Goal: Task Accomplishment & Management: Manage account settings

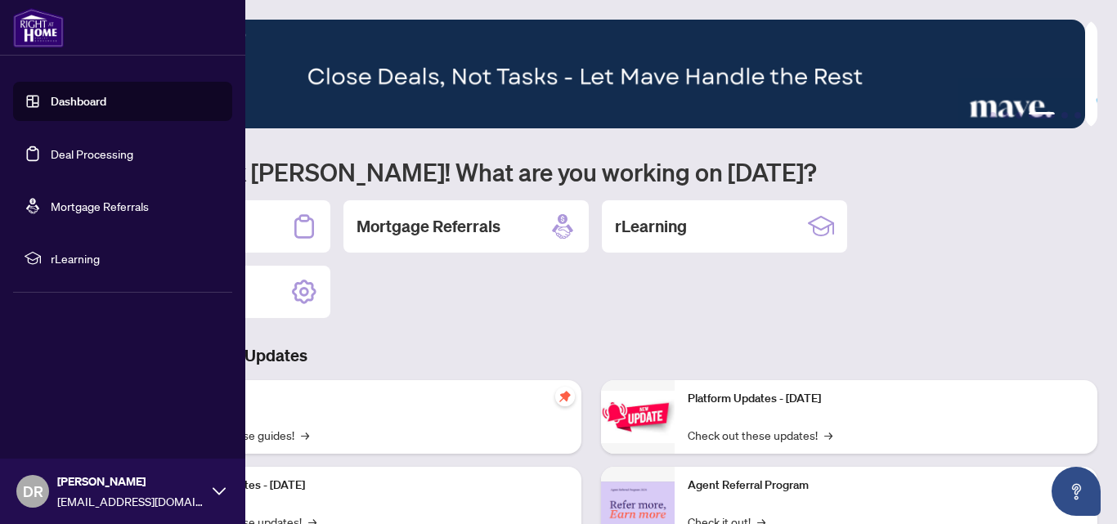
click at [69, 102] on link "Dashboard" at bounding box center [79, 101] width 56 height 15
click at [69, 99] on link "Dashboard" at bounding box center [79, 101] width 56 height 15
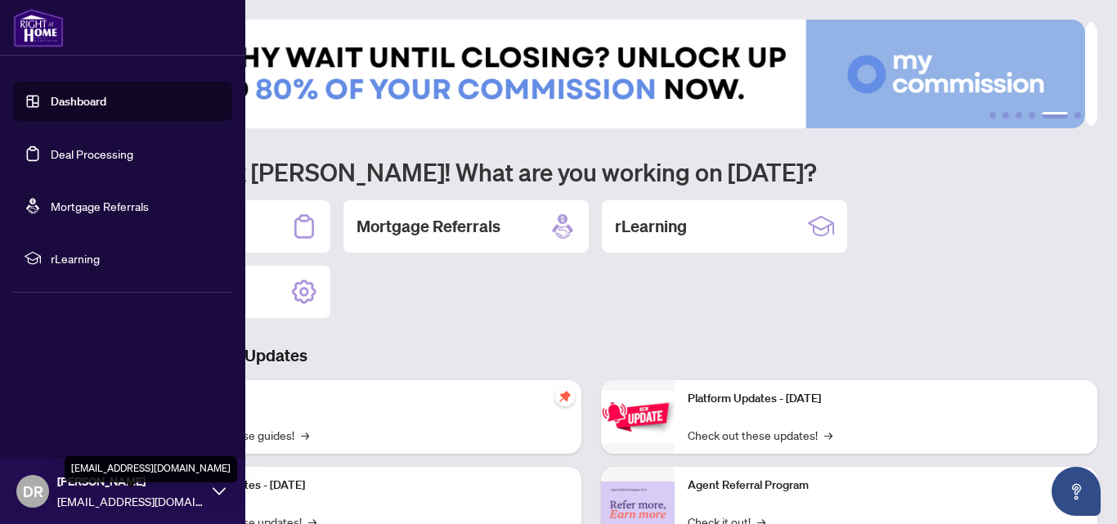
click at [104, 495] on span "[EMAIL_ADDRESS][DOMAIN_NAME]" at bounding box center [130, 501] width 147 height 18
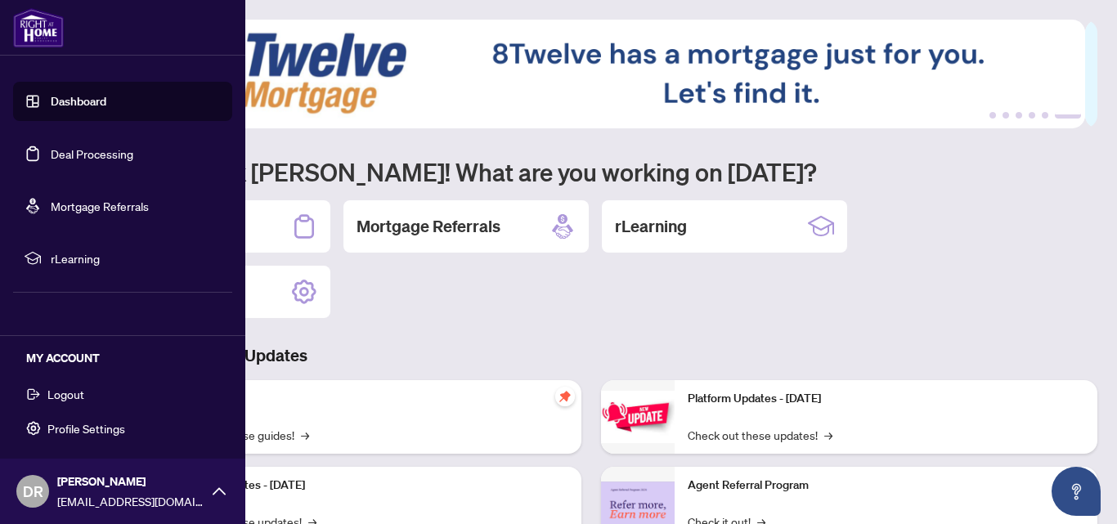
click at [37, 491] on span "DR" at bounding box center [33, 491] width 20 height 23
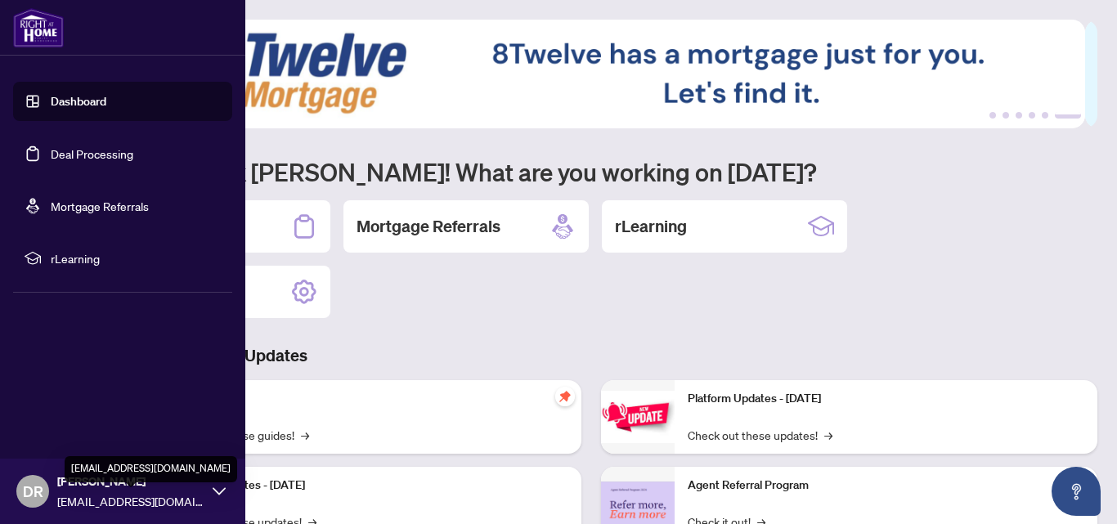
click at [90, 493] on span "[EMAIL_ADDRESS][DOMAIN_NAME]" at bounding box center [130, 501] width 147 height 18
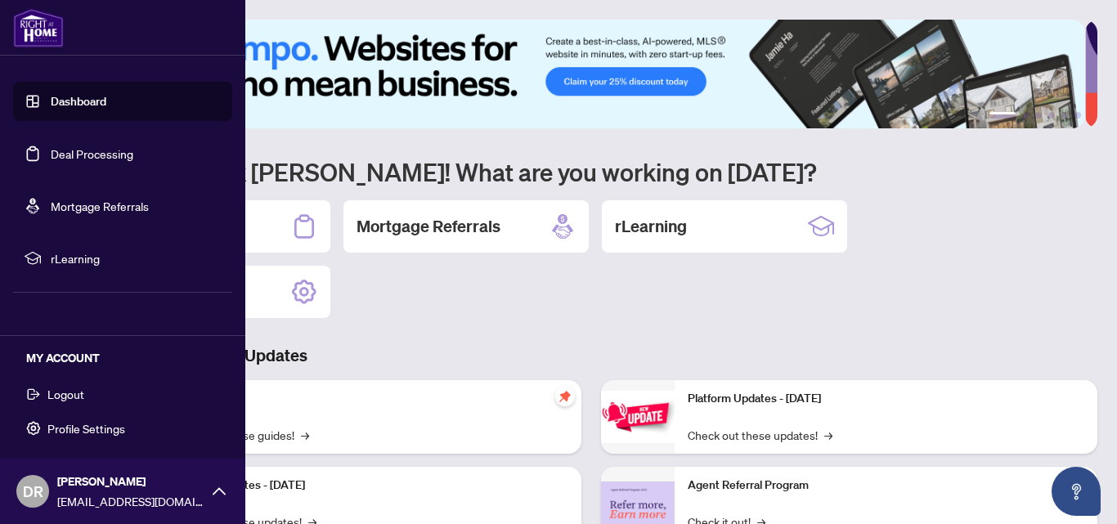
click at [105, 150] on link "Deal Processing" at bounding box center [92, 153] width 83 height 15
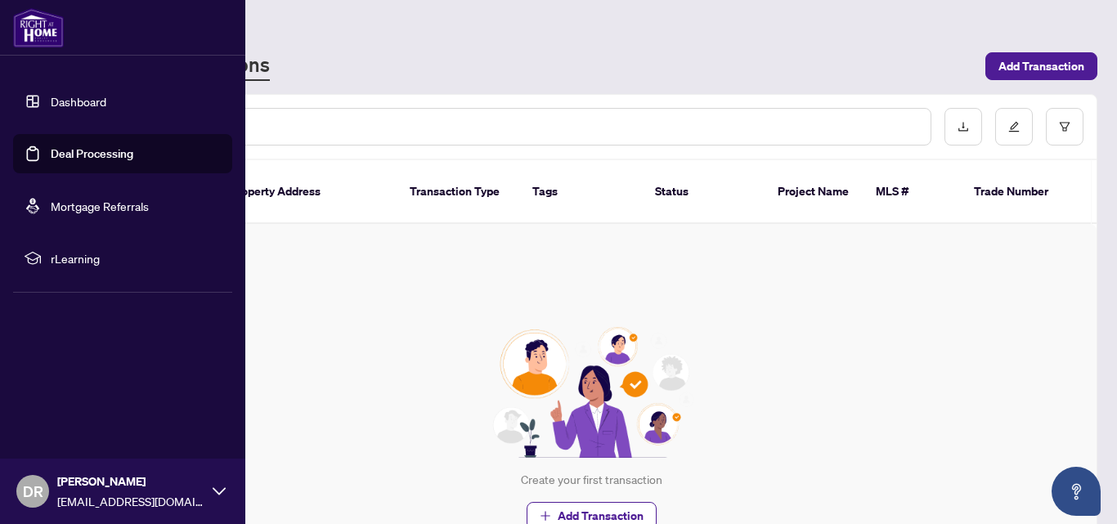
click at [83, 96] on link "Dashboard" at bounding box center [79, 101] width 56 height 15
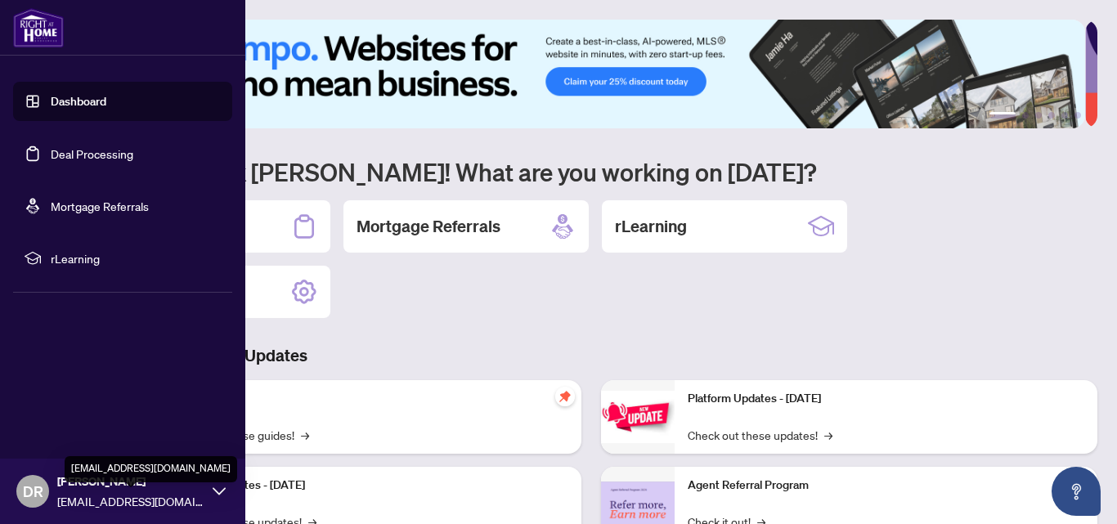
click at [174, 497] on span "[EMAIL_ADDRESS][DOMAIN_NAME]" at bounding box center [130, 501] width 147 height 18
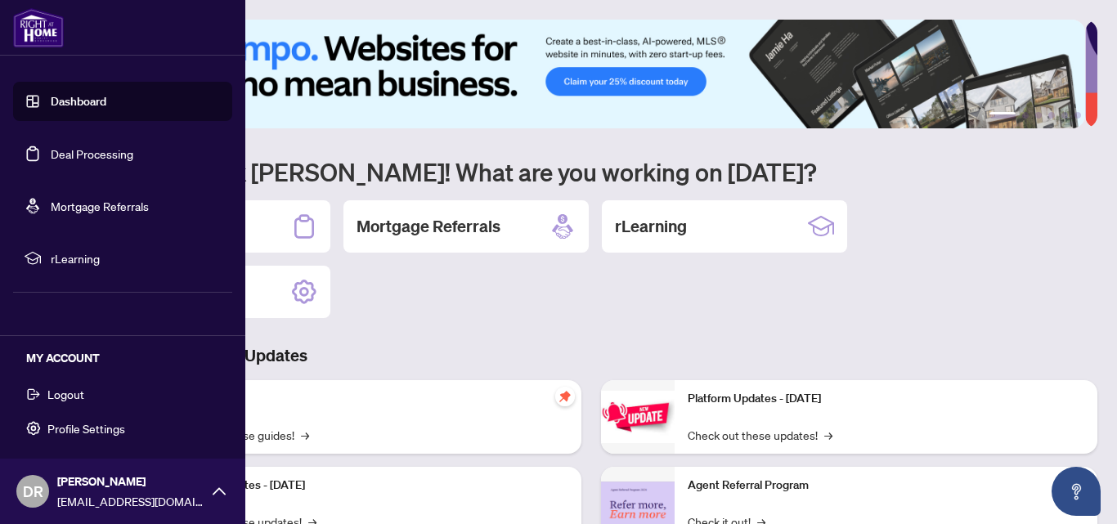
click at [99, 424] on span "Profile Settings" at bounding box center [86, 428] width 78 height 26
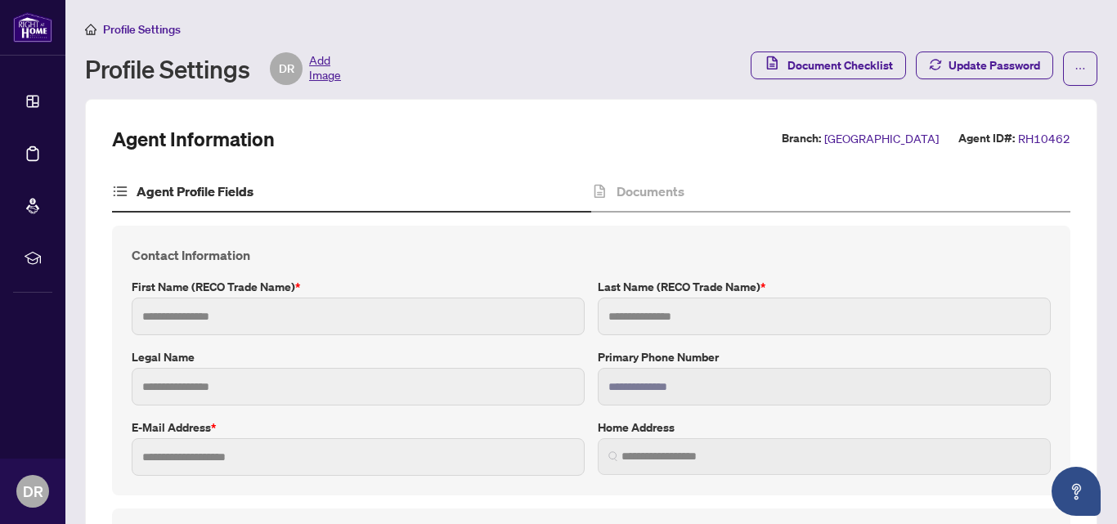
type input "*****"
type input "***"
type input "**********"
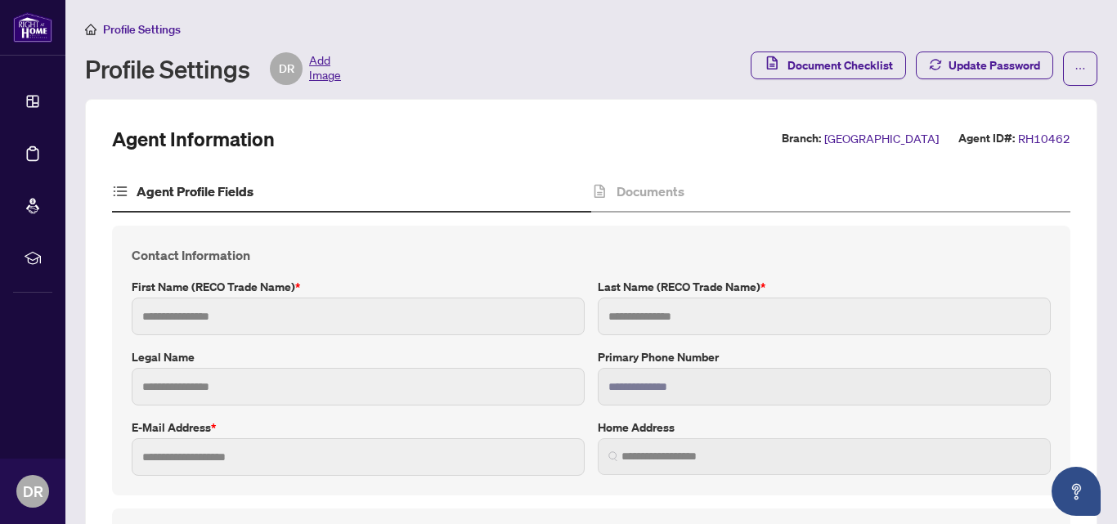
type input "**********"
type input "*****"
type input "*******"
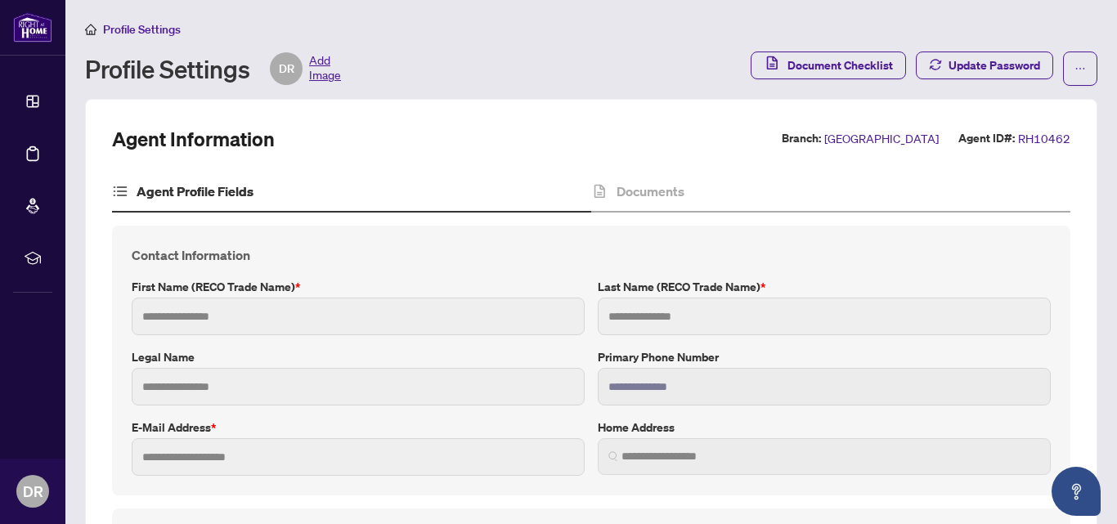
type input "*******"
type input "**********"
type input "****"
type input "**********"
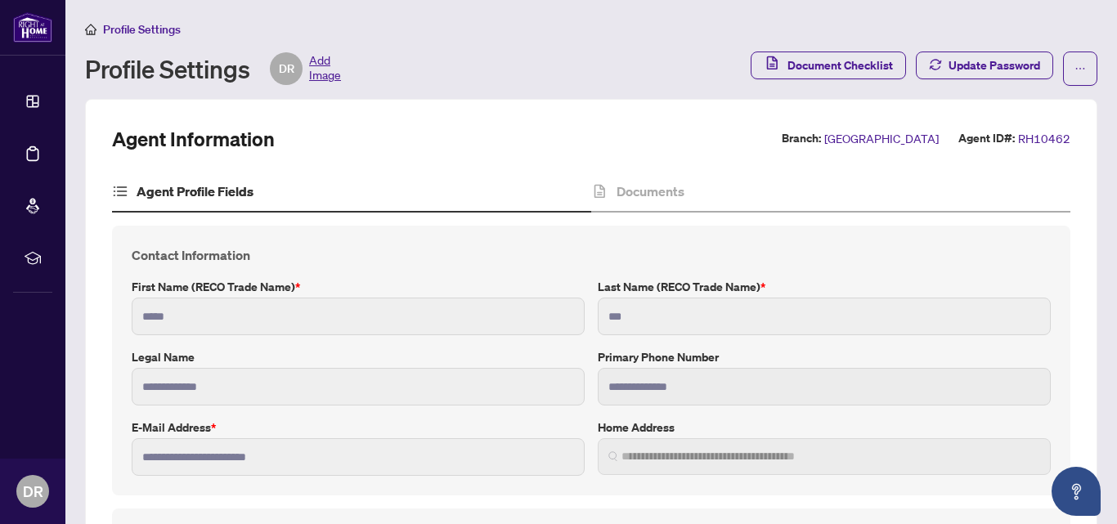
click at [322, 57] on span "Add Image" at bounding box center [325, 68] width 32 height 33
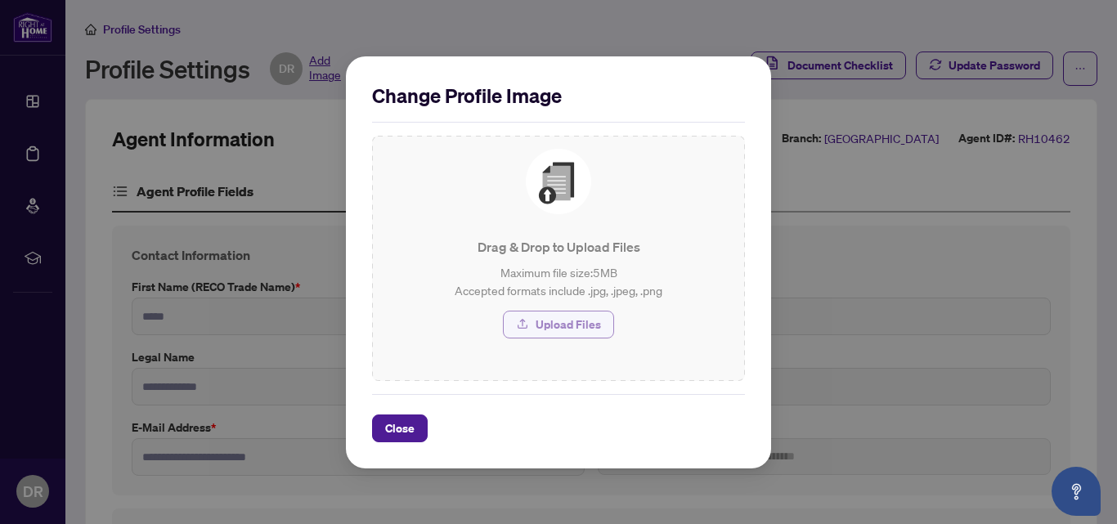
click at [578, 323] on span "Upload Files" at bounding box center [568, 324] width 65 height 26
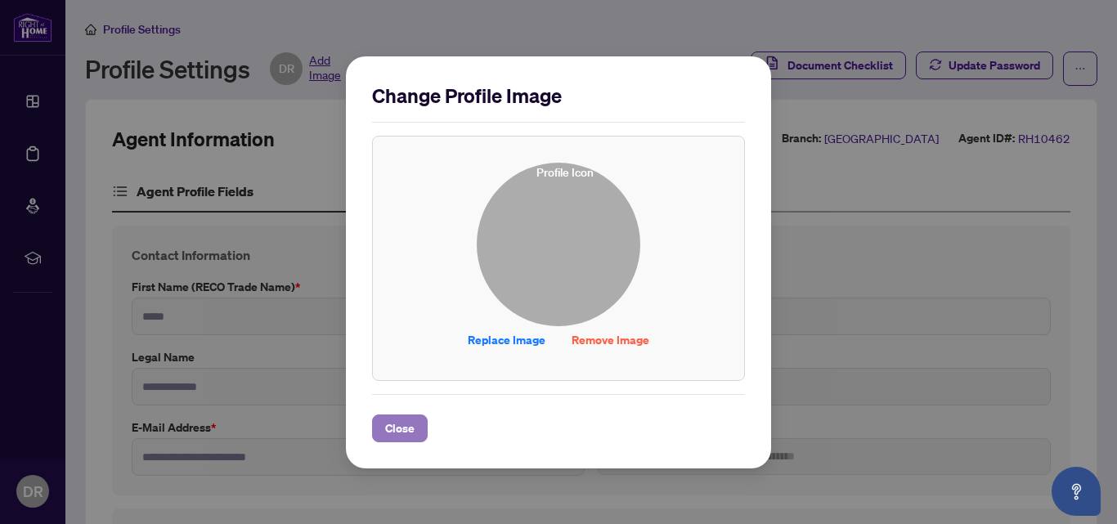
click at [408, 420] on span "Close" at bounding box center [399, 428] width 29 height 26
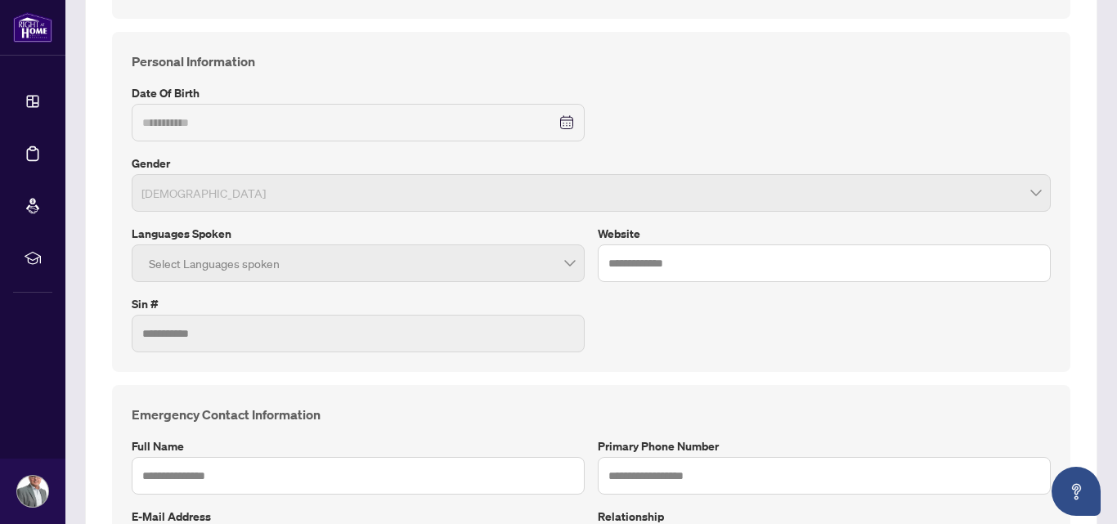
scroll to position [505, 0]
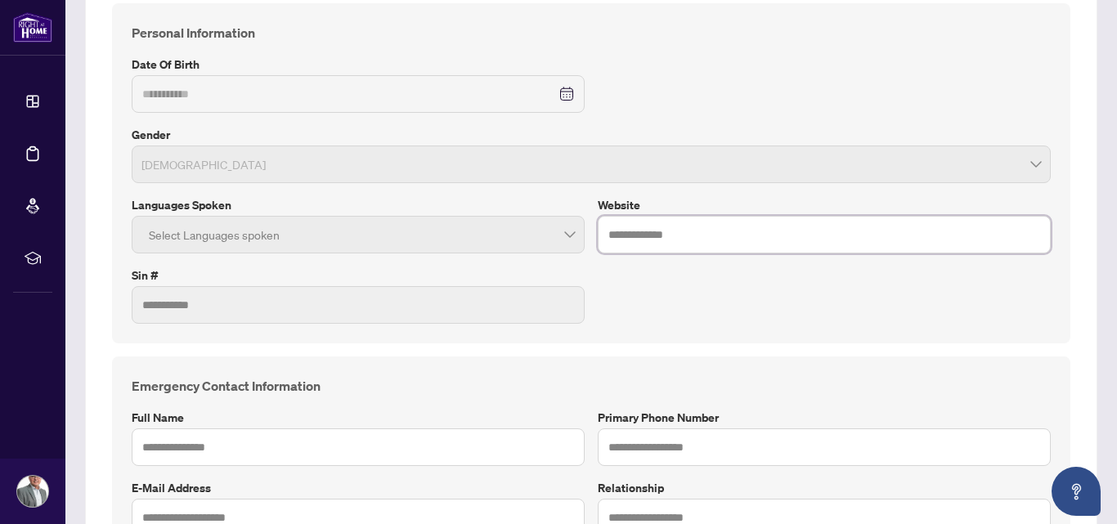
click at [657, 239] on input "text" at bounding box center [824, 235] width 453 height 38
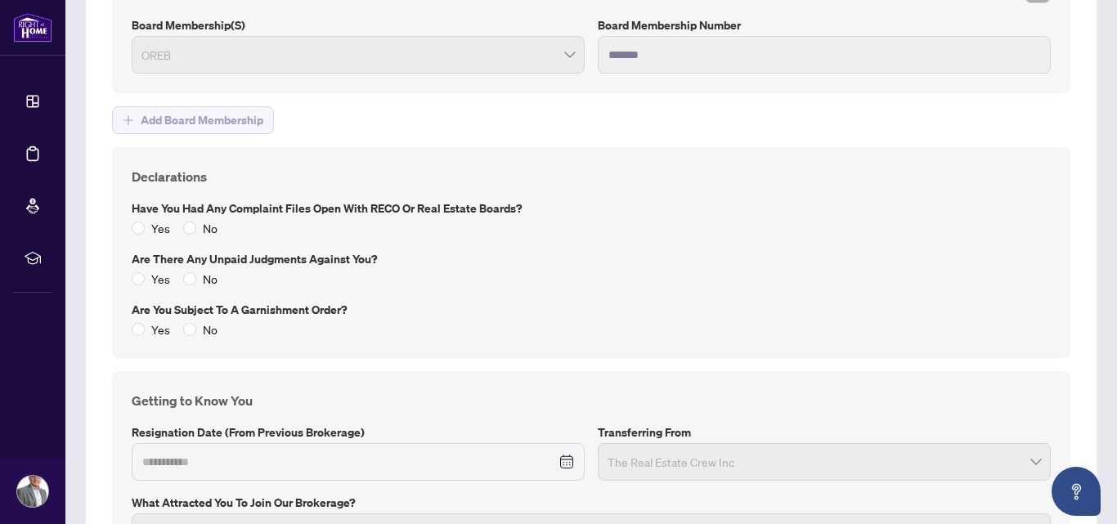
scroll to position [2156, 0]
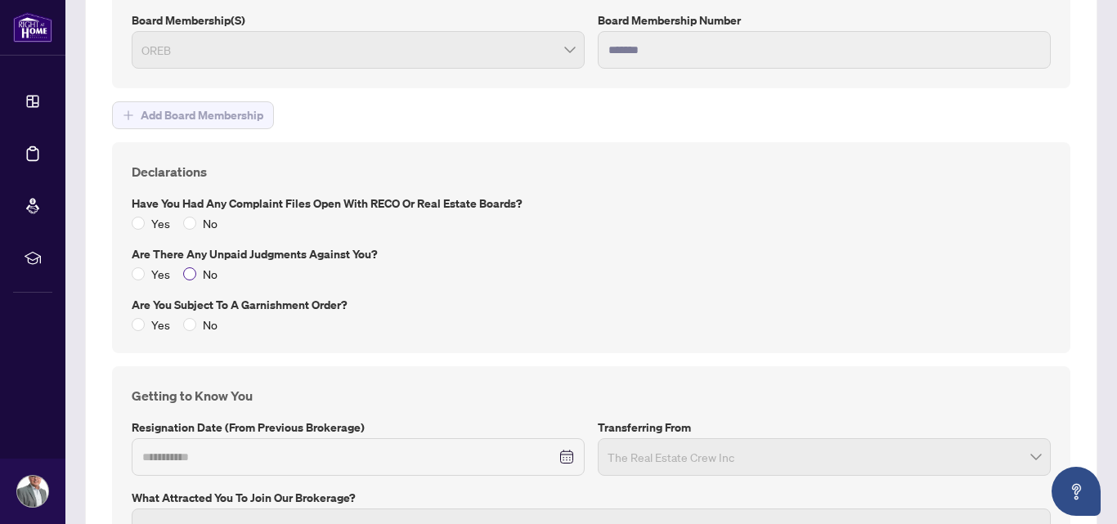
type input "**********"
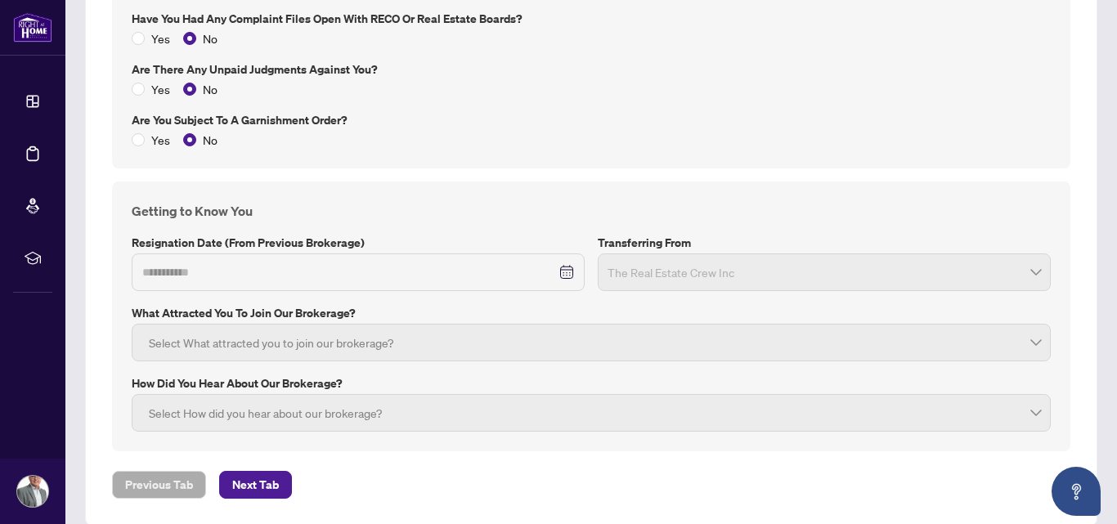
scroll to position [2361, 0]
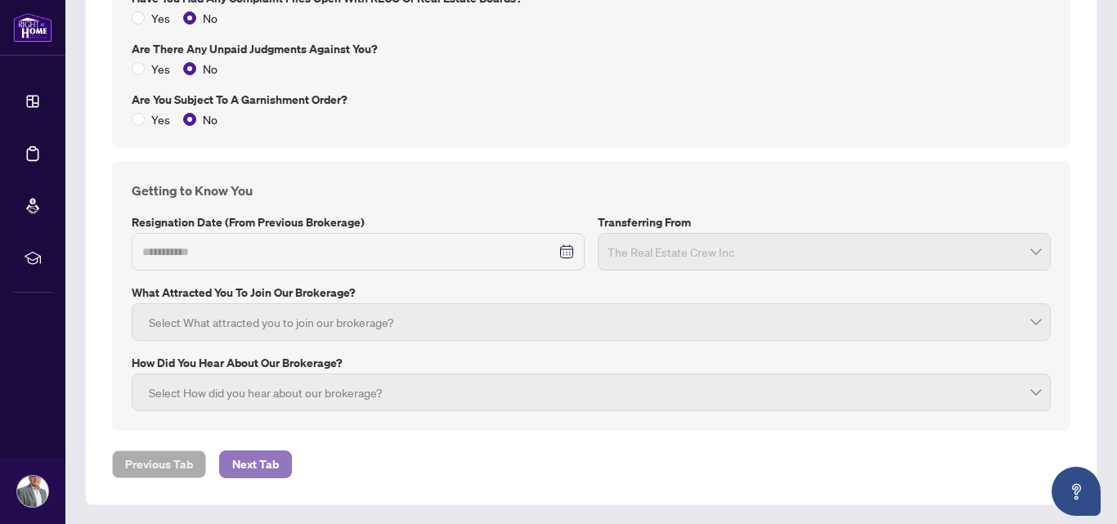
click at [261, 458] on span "Next Tab" at bounding box center [255, 464] width 47 height 26
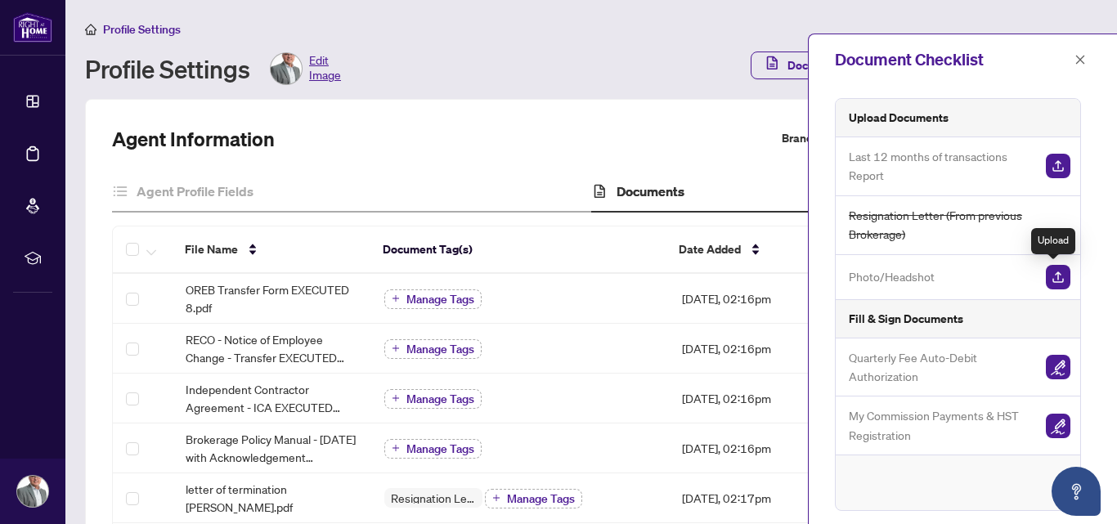
click at [1048, 280] on img "button" at bounding box center [1058, 277] width 25 height 25
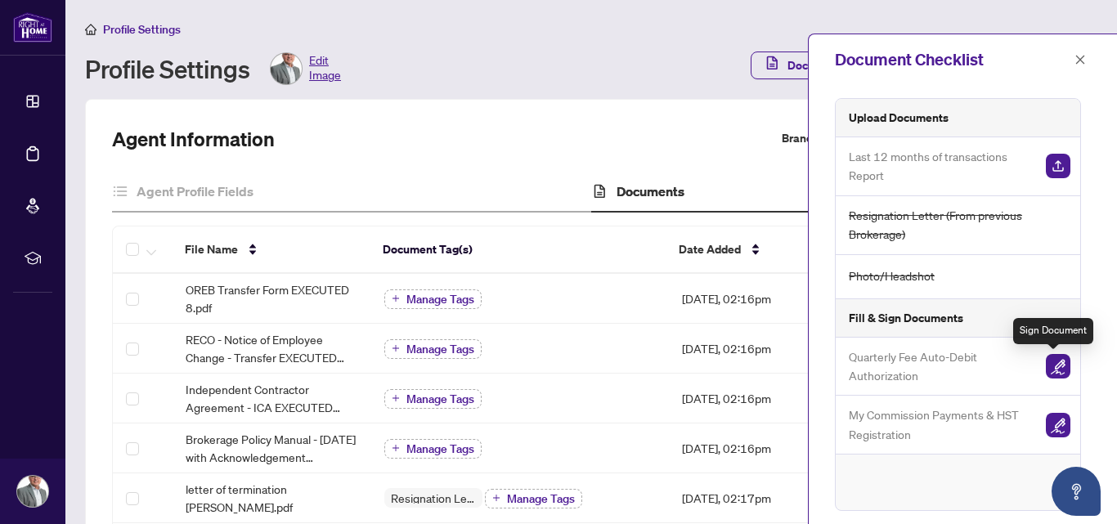
click at [1054, 358] on img "button" at bounding box center [1058, 366] width 25 height 25
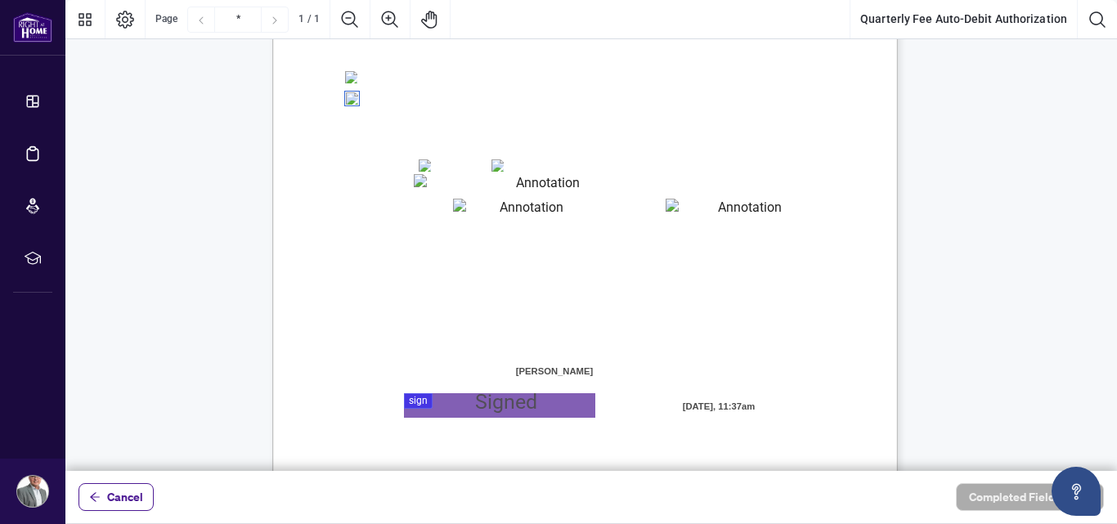
scroll to position [410, 0]
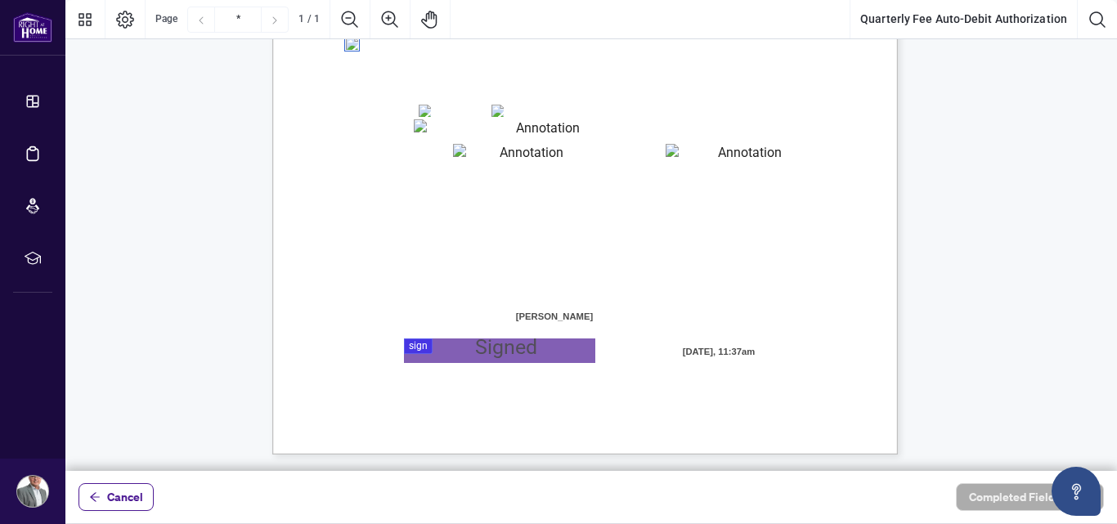
click at [417, 345] on div at bounding box center [590, 235] width 1051 height 471
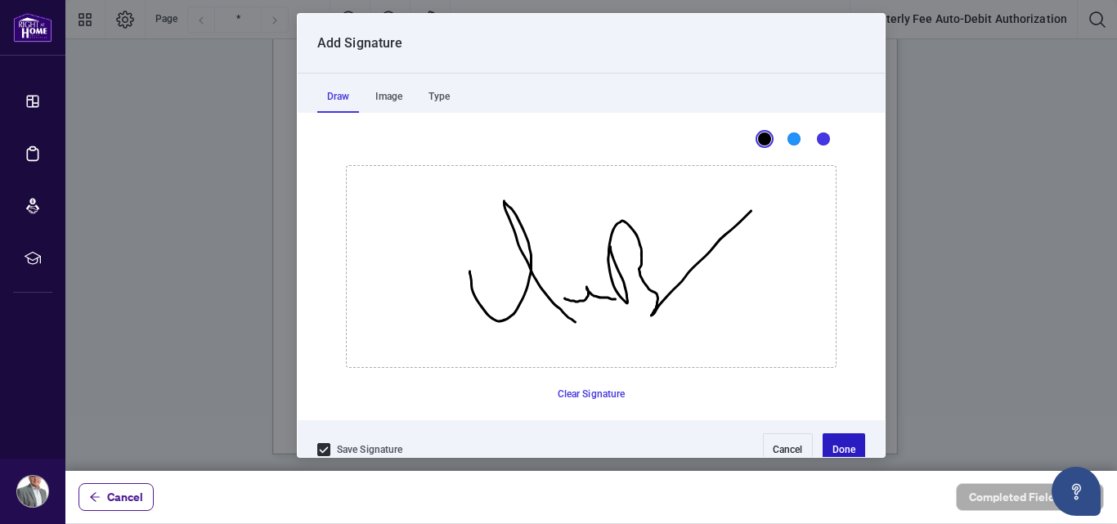
click at [832, 448] on button "Done" at bounding box center [843, 449] width 43 height 33
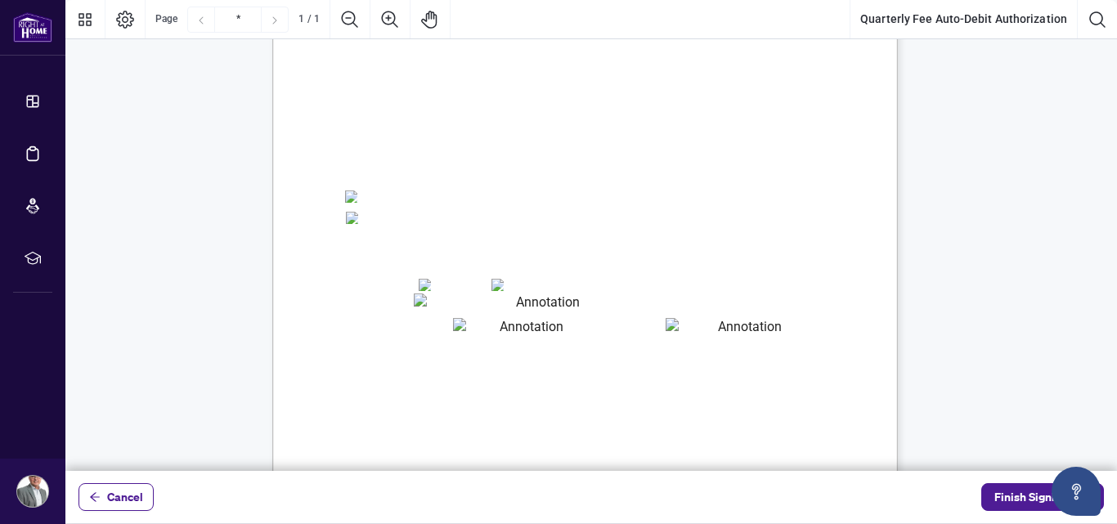
scroll to position [246, 0]
click at [434, 291] on textarea "01JYSTDXKMM2RH879KP3KYMEH1" at bounding box center [542, 294] width 256 height 21
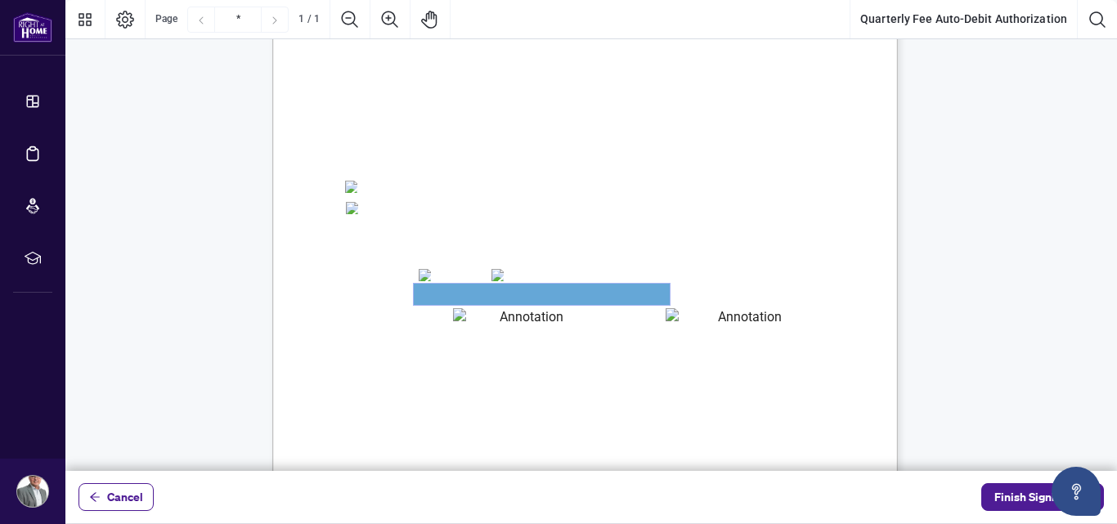
click at [434, 293] on textarea "01JYSTDXKMM2RH879KP3KYMEH1" at bounding box center [542, 294] width 256 height 21
click at [448, 289] on textarea "01JYSTDXKMM2RH879KP3KYMEH1" at bounding box center [542, 294] width 256 height 21
click at [459, 290] on textarea "01JYSTDXKMM2RH879KP3KYMEH1" at bounding box center [542, 294] width 256 height 21
click at [494, 294] on textarea "01JYSTDXKMM2RH879KP3KYMEH1" at bounding box center [542, 294] width 256 height 21
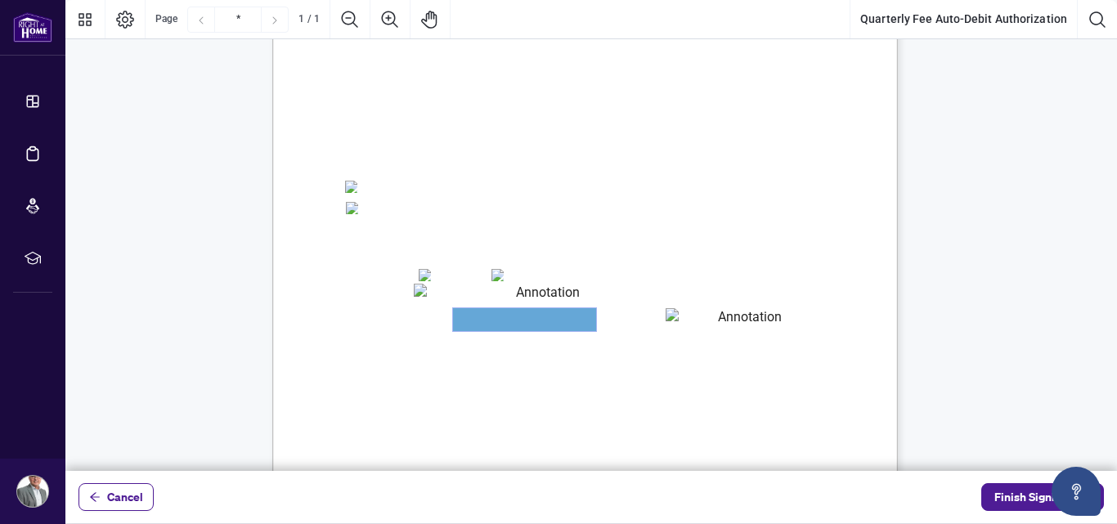
click at [516, 320] on textarea "01JYSTE5H4CSE0FAK39HWZJ8NF" at bounding box center [524, 319] width 143 height 23
click at [727, 241] on div "Right at Home Realty, Brokerage Quarterly Fees Billing Authorization Quarterly …" at bounding box center [663, 316] width 782 height 1012
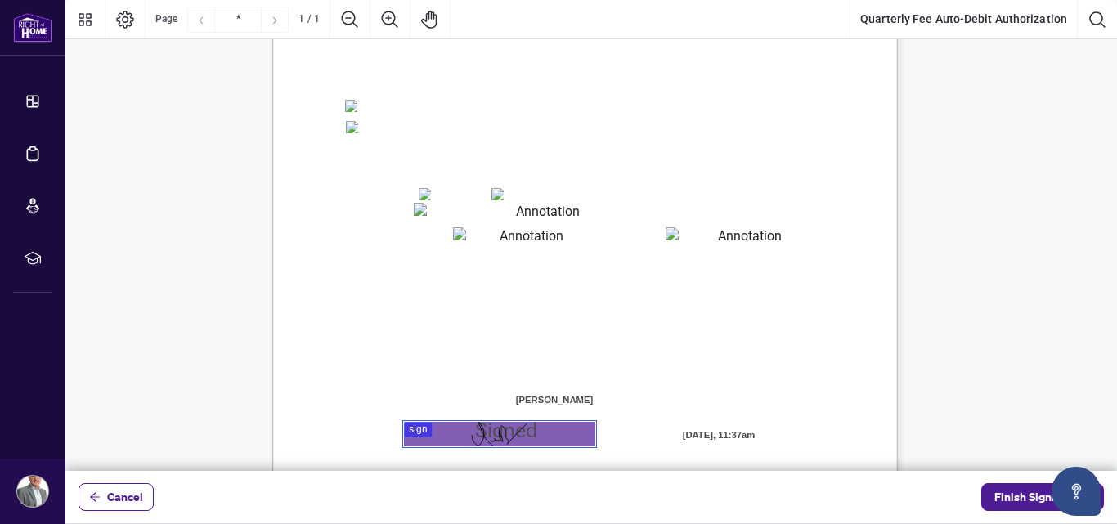
scroll to position [374, 0]
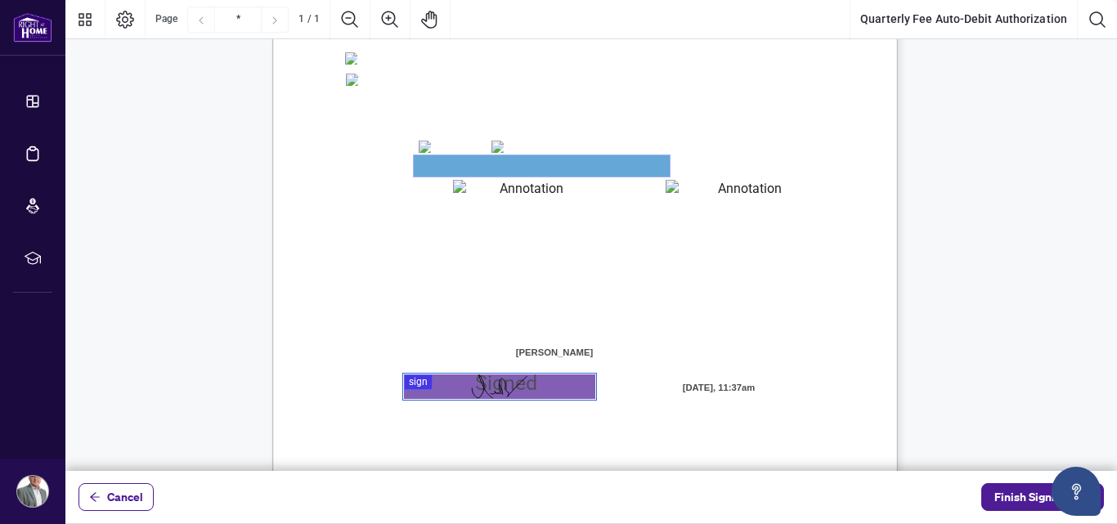
click at [498, 170] on textarea "01JYSTDXKMM2RH879KP3KYMEH1" at bounding box center [542, 165] width 256 height 21
click at [496, 169] on textarea "01JYSTDXKMM2RH879KP3KYMEH1" at bounding box center [542, 165] width 256 height 21
click at [435, 164] on textarea "01JYSTDXKMM2RH879KP3KYMEH1" at bounding box center [542, 165] width 256 height 21
click at [450, 162] on textarea "01JYSTDXKMM2RH879KP3KYMEH1" at bounding box center [542, 165] width 256 height 21
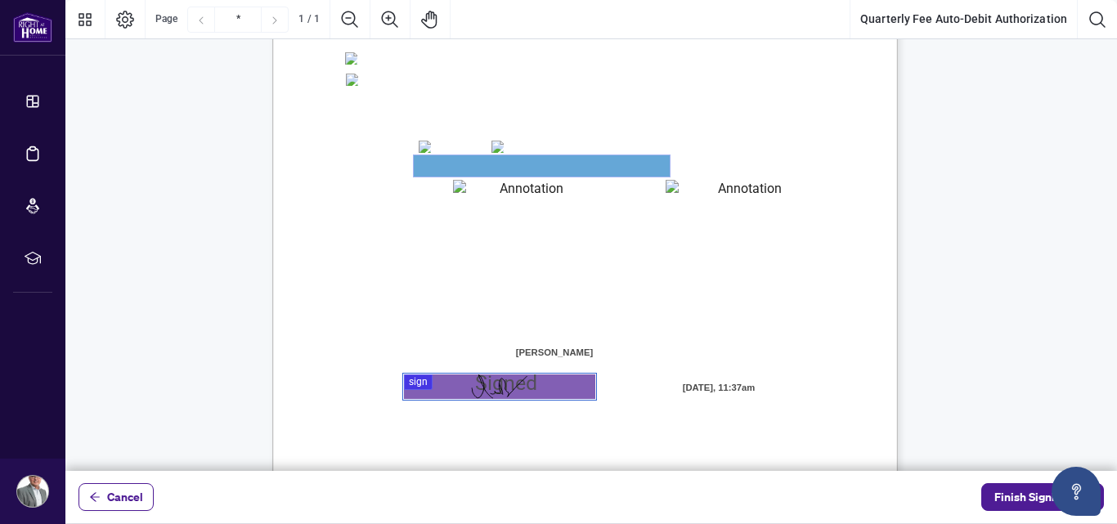
click at [502, 168] on textarea "01JYSTDXKMM2RH879KP3KYMEH1" at bounding box center [542, 165] width 256 height 21
click at [538, 165] on textarea "01JYSTDXKMM2RH879KP3KYMEH1" at bounding box center [542, 165] width 256 height 21
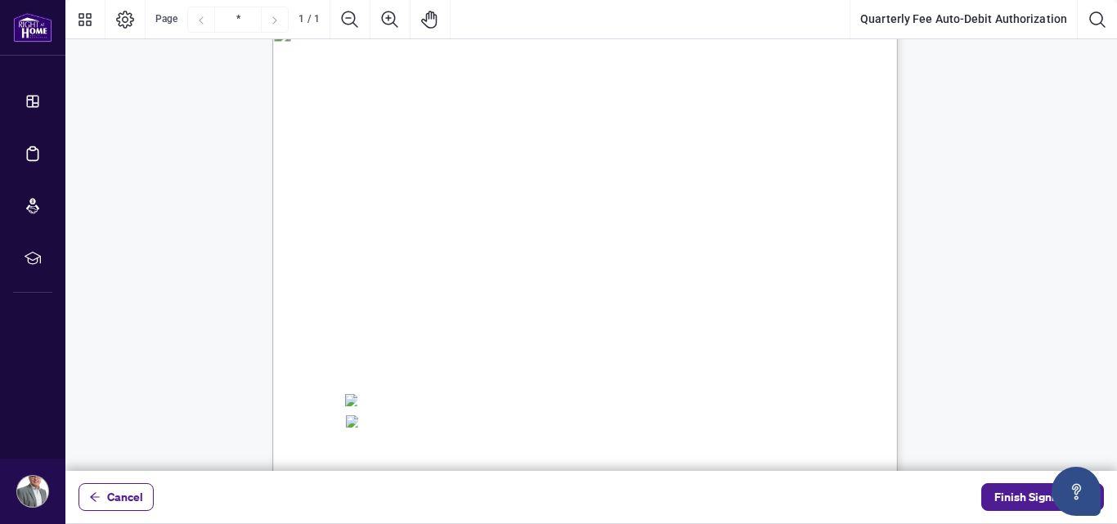
scroll to position [0, 0]
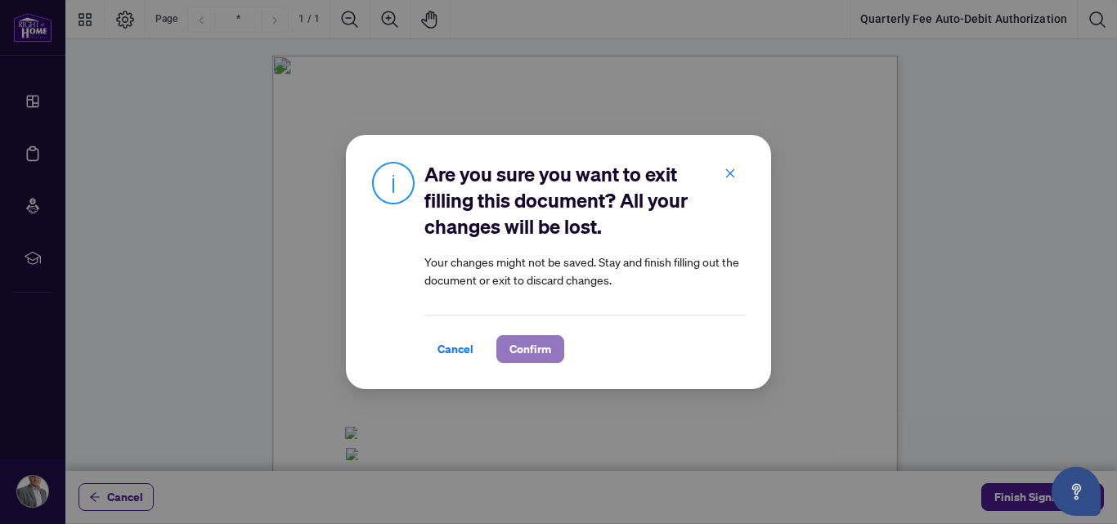
click at [519, 347] on span "Confirm" at bounding box center [530, 349] width 42 height 26
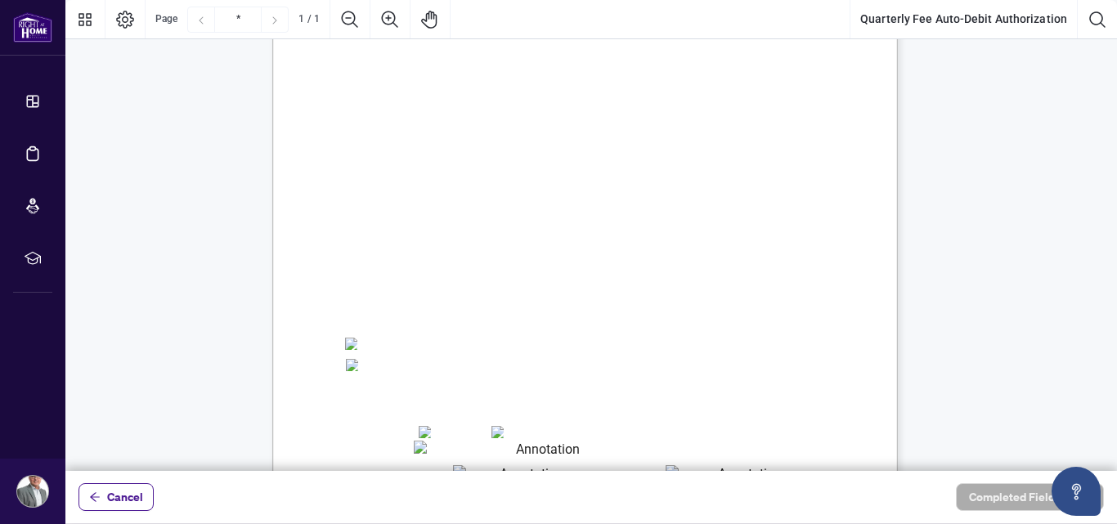
scroll to position [138, 0]
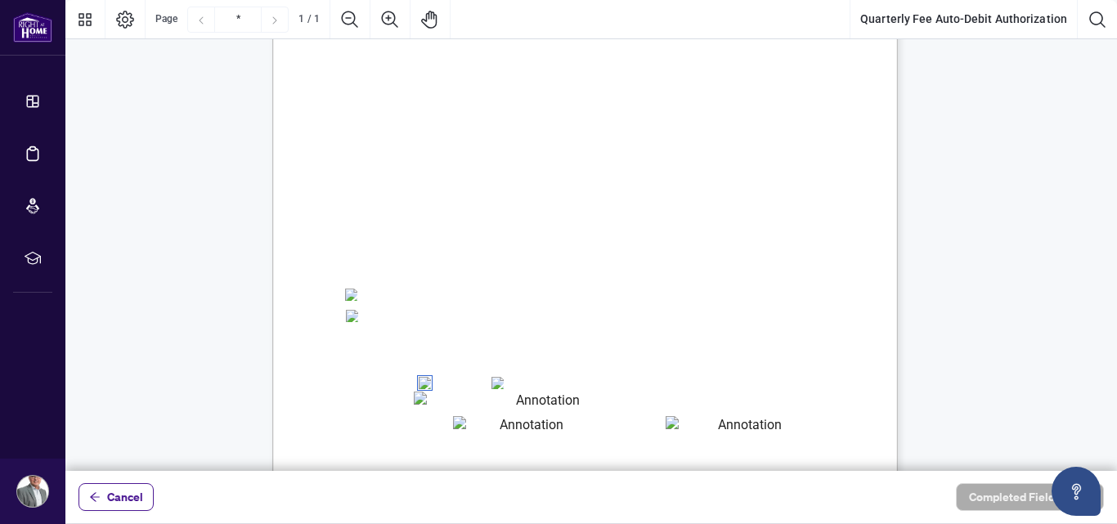
click at [438, 411] on textarea "01JYSTDXKMM2RH879KP3KYMEH1" at bounding box center [542, 402] width 256 height 21
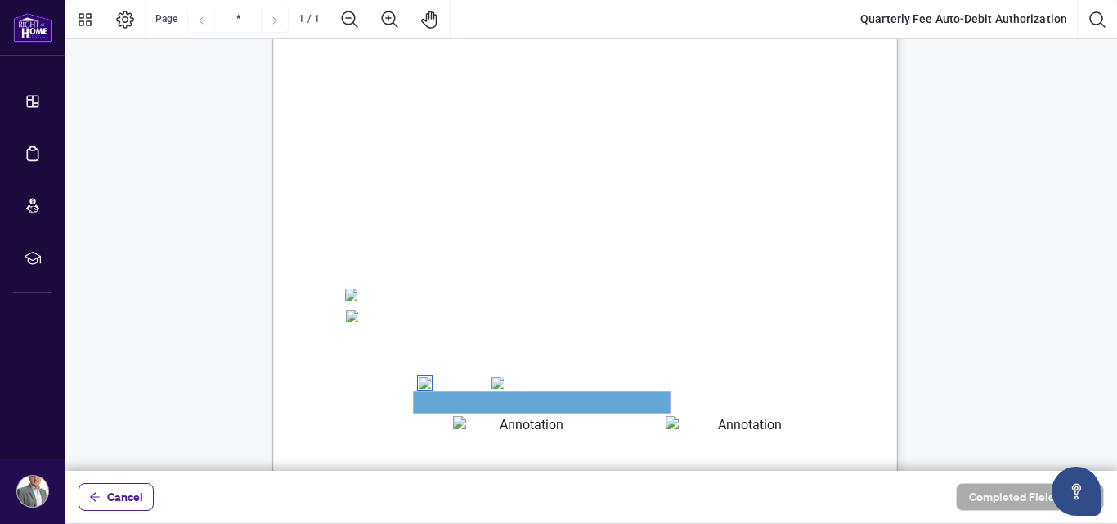
click at [468, 400] on textarea "01JYSTDXKMM2RH879KP3KYMEH1" at bounding box center [542, 402] width 256 height 21
click at [471, 401] on textarea "01JYSTDXKMM2RH879KP3KYMEH1" at bounding box center [542, 402] width 256 height 21
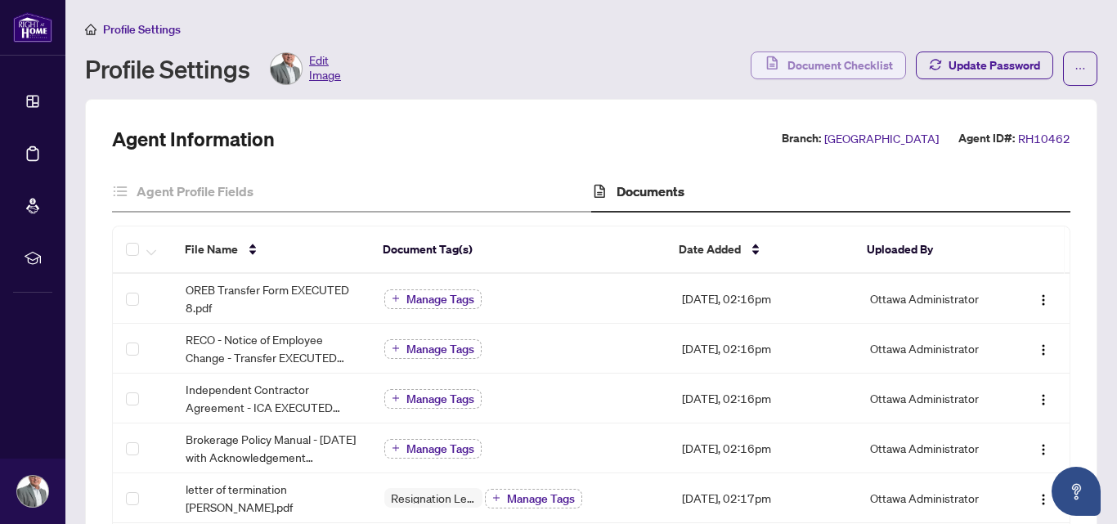
click at [877, 57] on span "Document Checklist" at bounding box center [839, 65] width 105 height 26
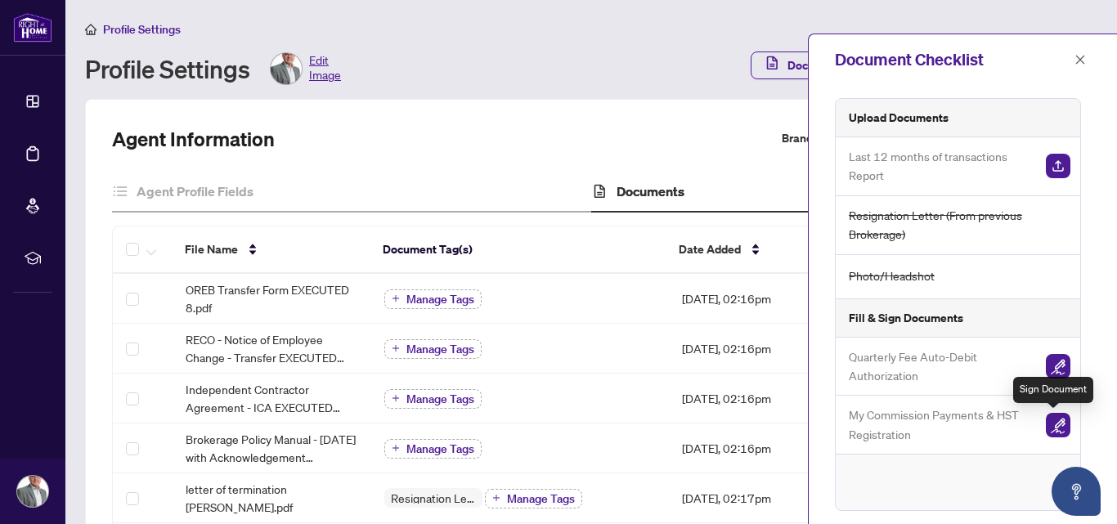
click at [1048, 423] on img "button" at bounding box center [1058, 425] width 25 height 25
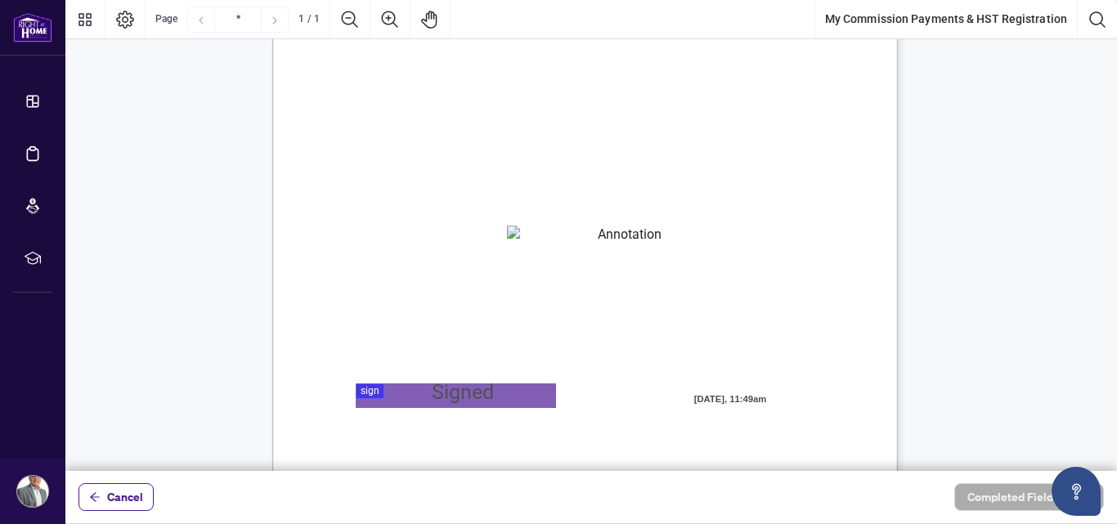
scroll to position [65, 0]
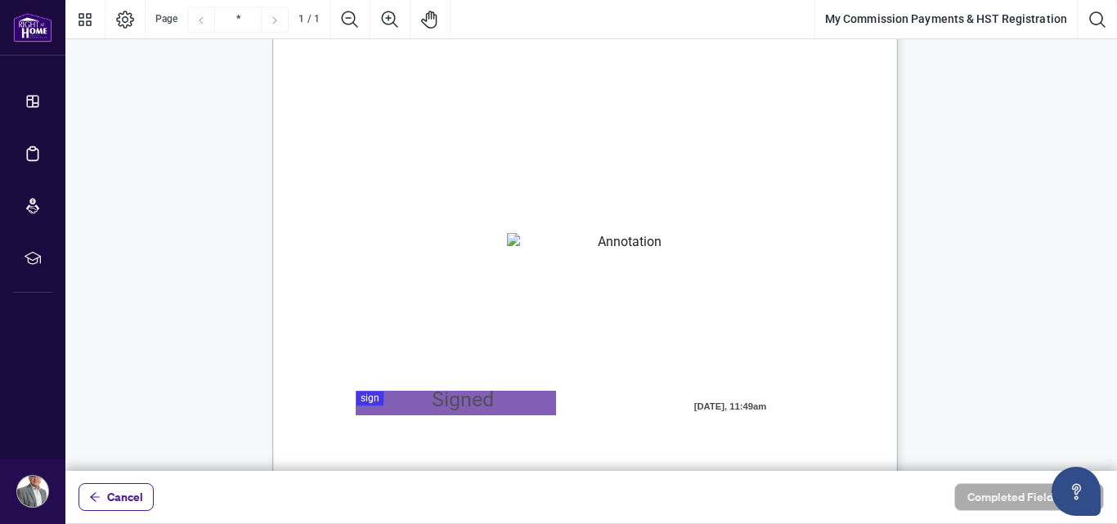
click at [594, 242] on textarea "01JYSTNGYVS2013FT3FSAZ2QTV" at bounding box center [622, 245] width 231 height 25
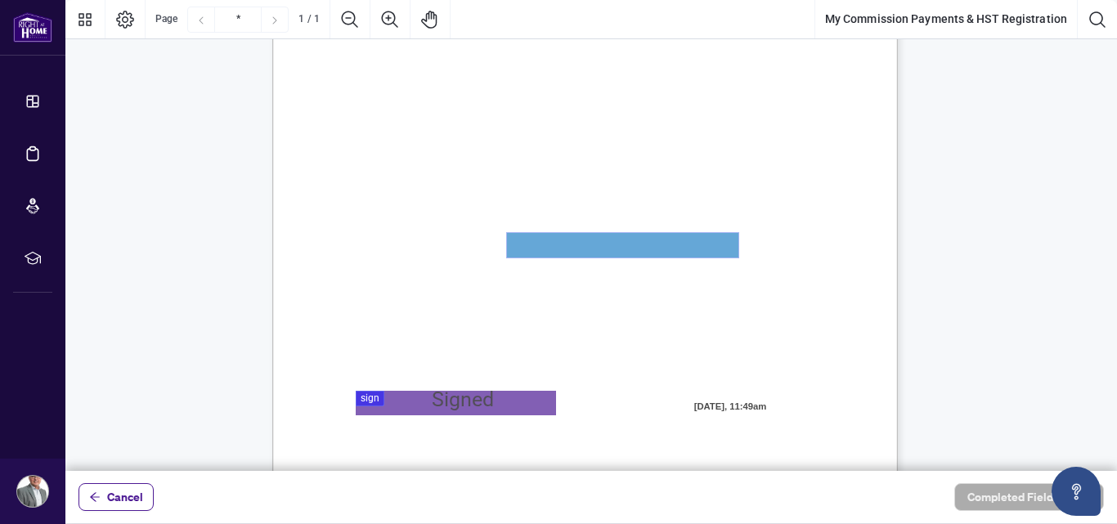
click at [598, 244] on textarea "01JYSTNGYVS2013FT3FSAZ2QTV" at bounding box center [622, 245] width 231 height 25
click at [373, 398] on div at bounding box center [590, 235] width 1051 height 471
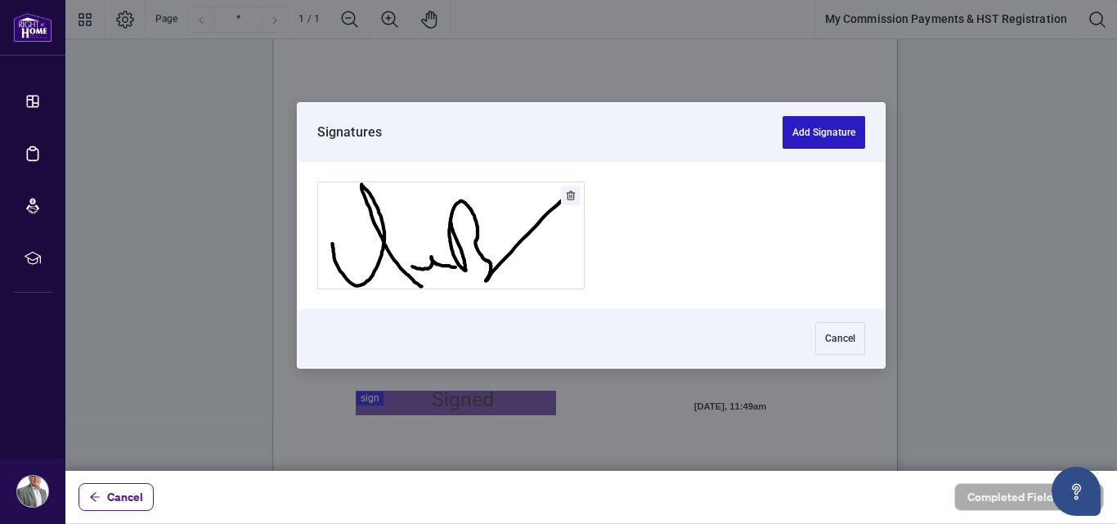
click at [818, 134] on button "Add Signature" at bounding box center [823, 132] width 83 height 33
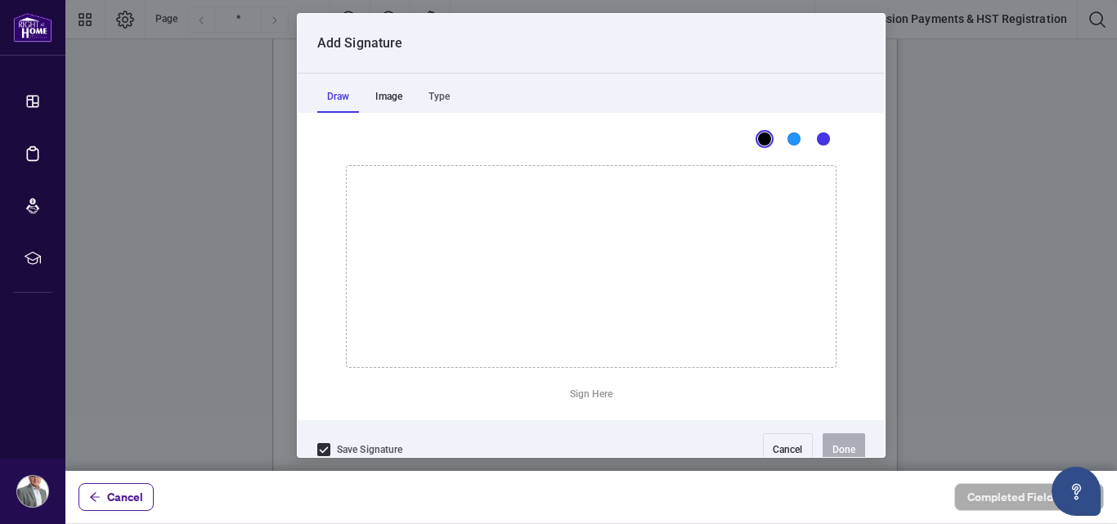
click at [392, 97] on div "Image" at bounding box center [388, 96] width 47 height 33
click at [448, 101] on div "Type" at bounding box center [439, 96] width 41 height 33
click at [334, 97] on div "Draw" at bounding box center [338, 96] width 42 height 33
click at [502, 296] on icon "Drawing canvas" at bounding box center [591, 266] width 489 height 201
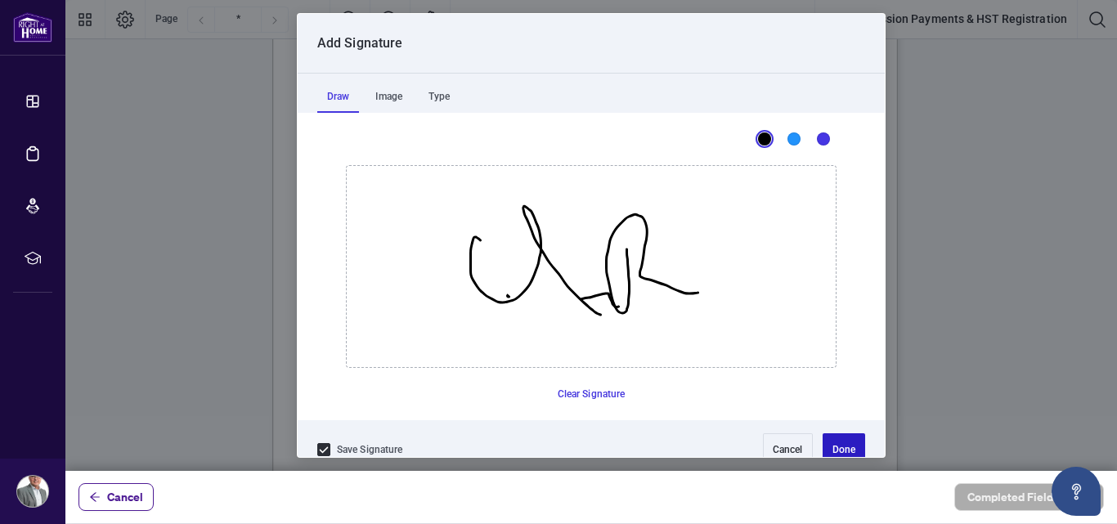
click at [832, 445] on button "Done" at bounding box center [843, 449] width 43 height 33
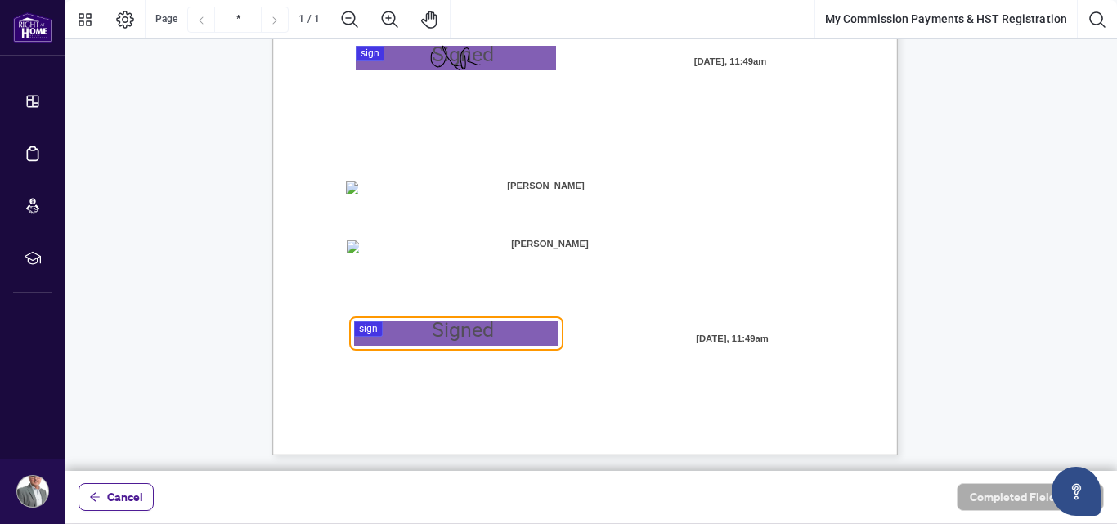
scroll to position [410, 0]
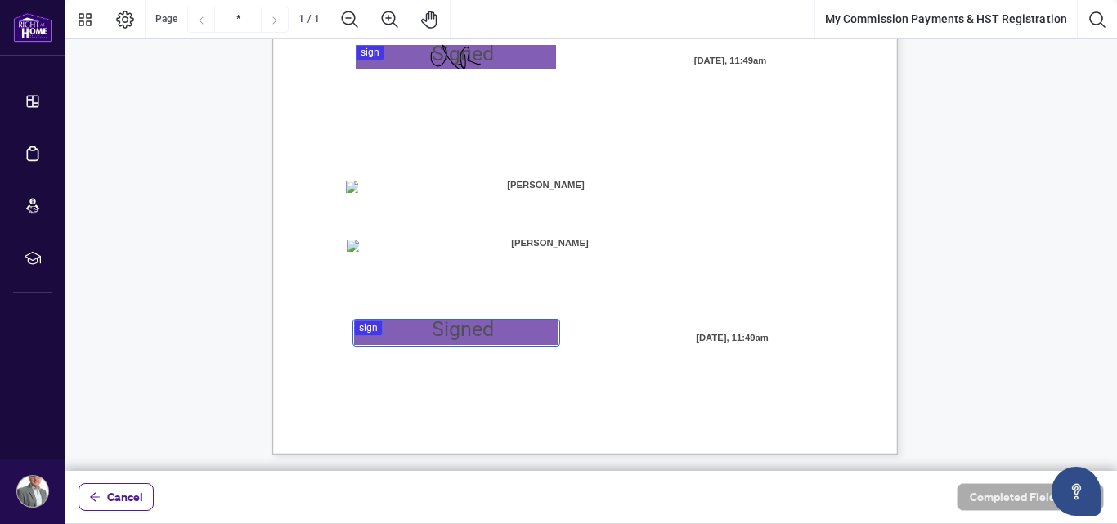
click at [430, 336] on div at bounding box center [590, 235] width 1051 height 471
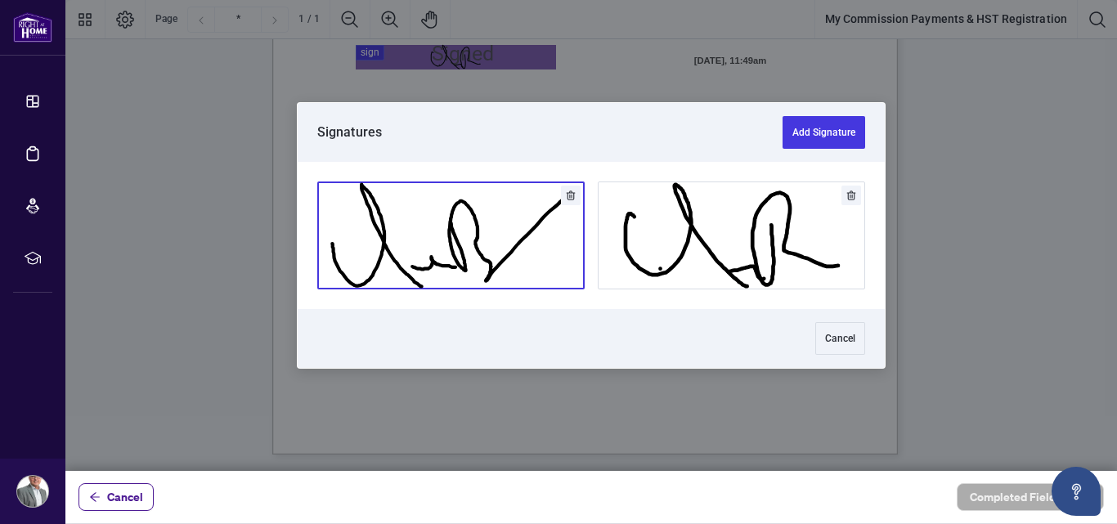
click at [518, 229] on button "Add Signature" at bounding box center [451, 235] width 266 height 106
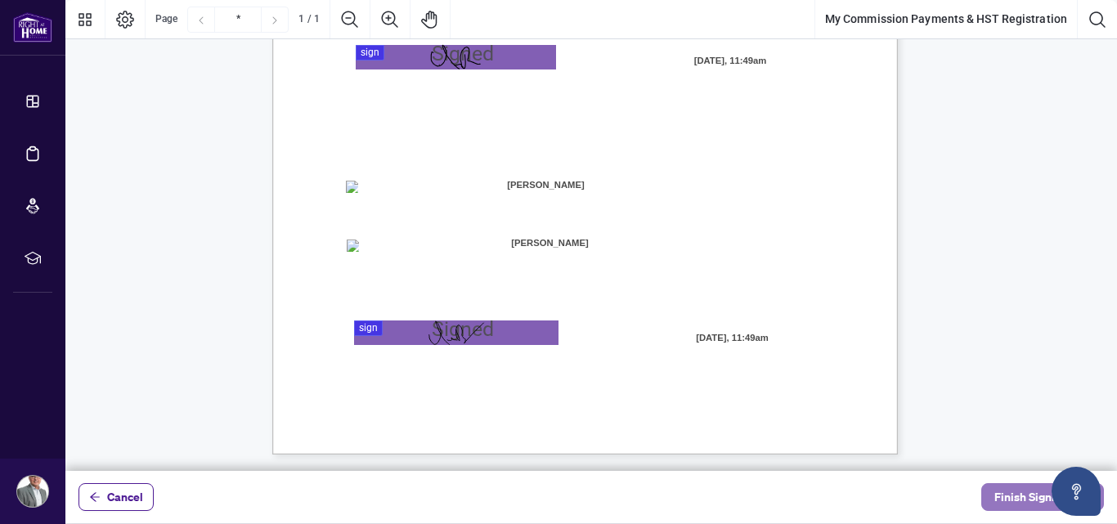
click at [1024, 495] on span "Finish Signing" at bounding box center [1031, 497] width 74 height 26
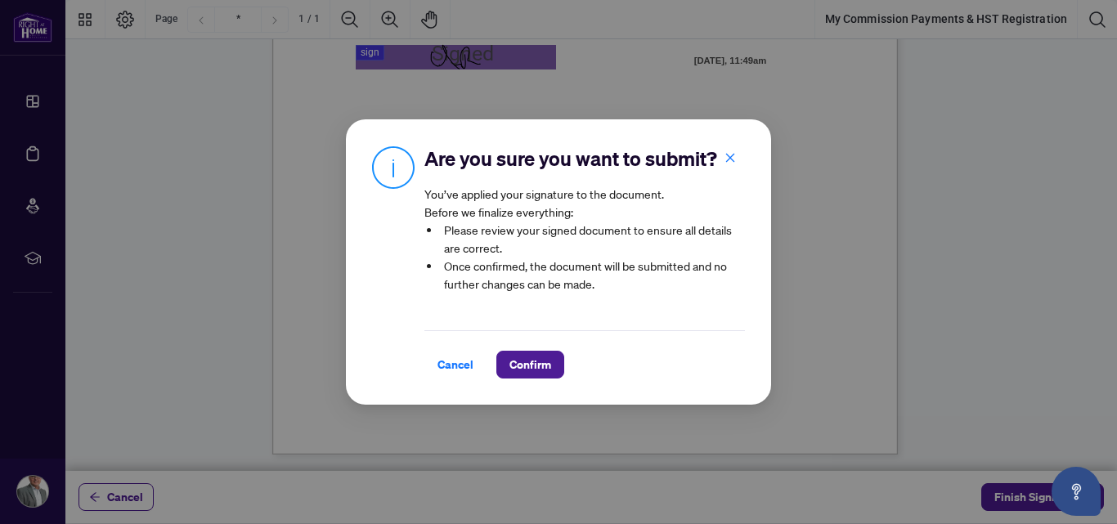
drag, startPoint x: 1112, startPoint y: 346, endPoint x: 1087, endPoint y: 240, distance: 108.3
click at [1090, 237] on div "Are you sure you want to submit? You’ve applied your signature to the document.…" at bounding box center [558, 262] width 1117 height 524
click at [532, 378] on span "Confirm" at bounding box center [530, 365] width 42 height 26
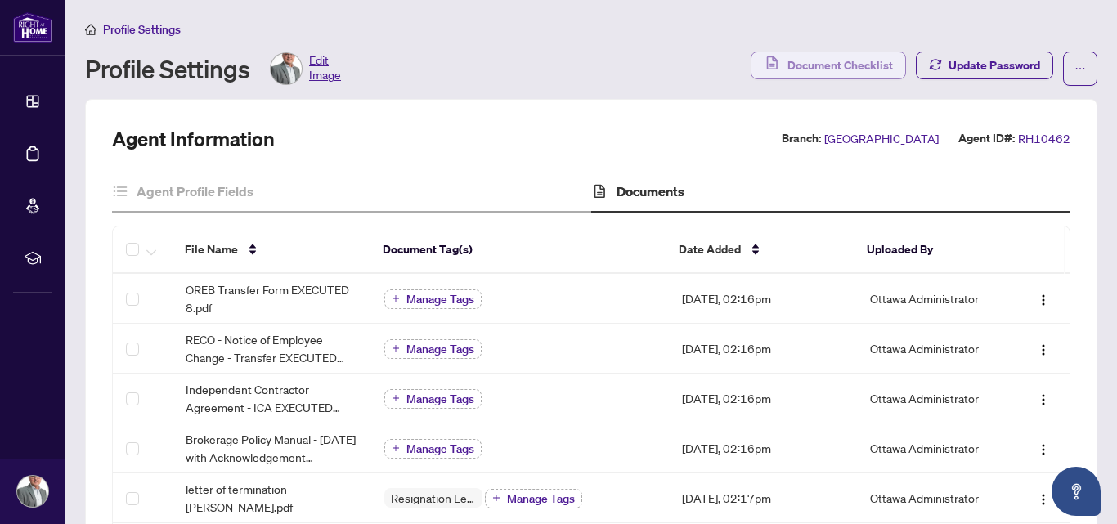
click at [831, 68] on span "Document Checklist" at bounding box center [839, 65] width 105 height 26
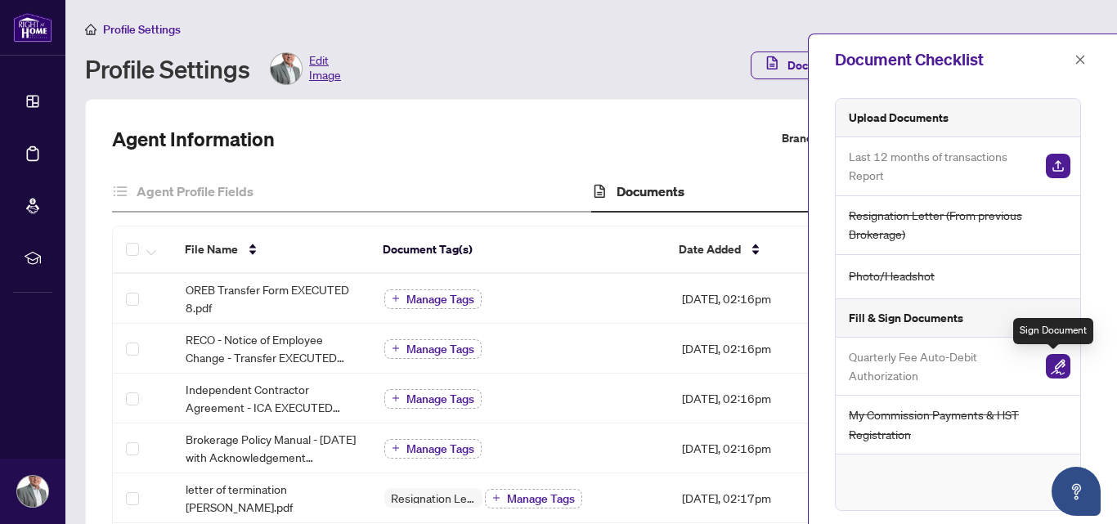
click at [1060, 365] on img "button" at bounding box center [1058, 366] width 25 height 25
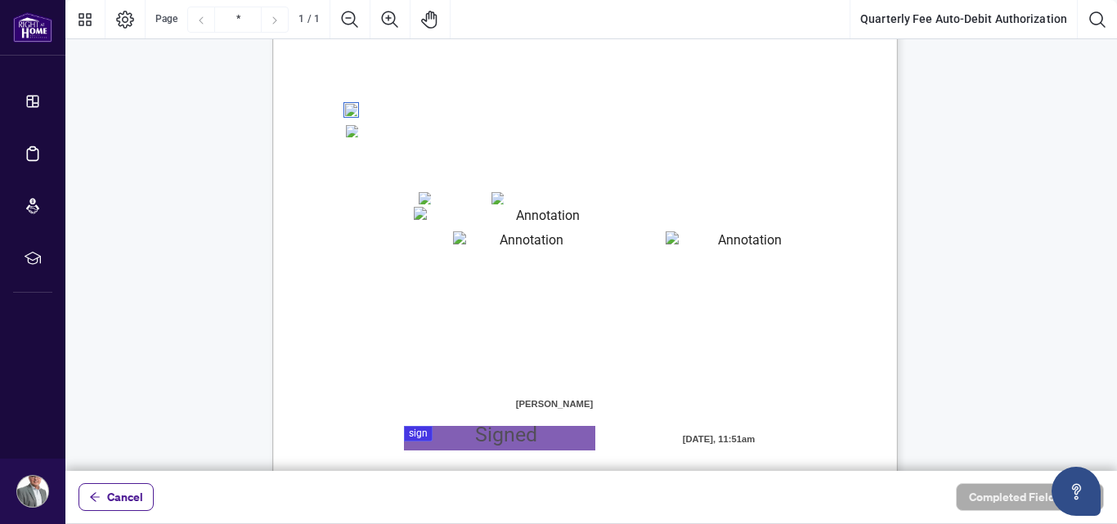
scroll to position [410, 0]
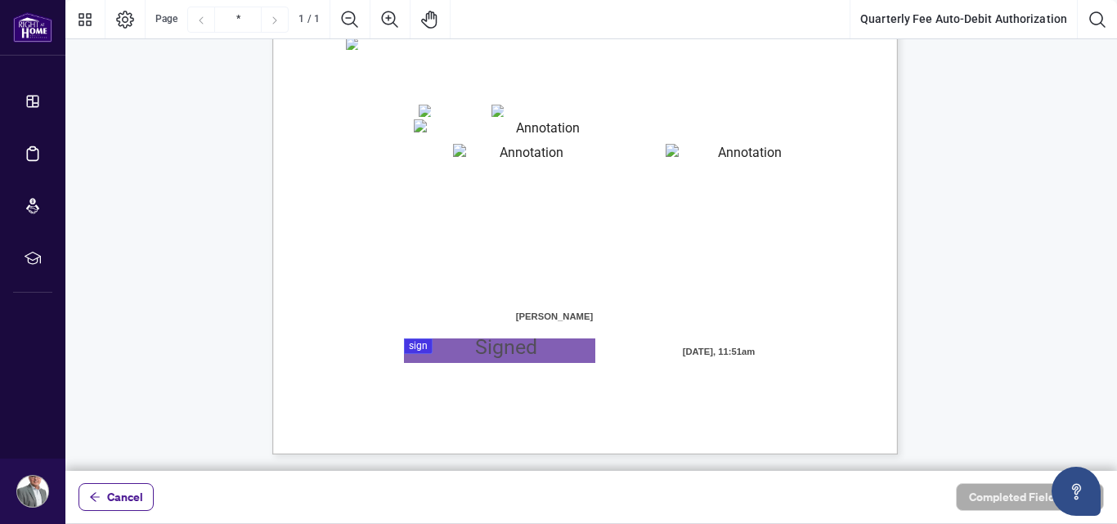
click at [436, 345] on div at bounding box center [590, 235] width 1051 height 471
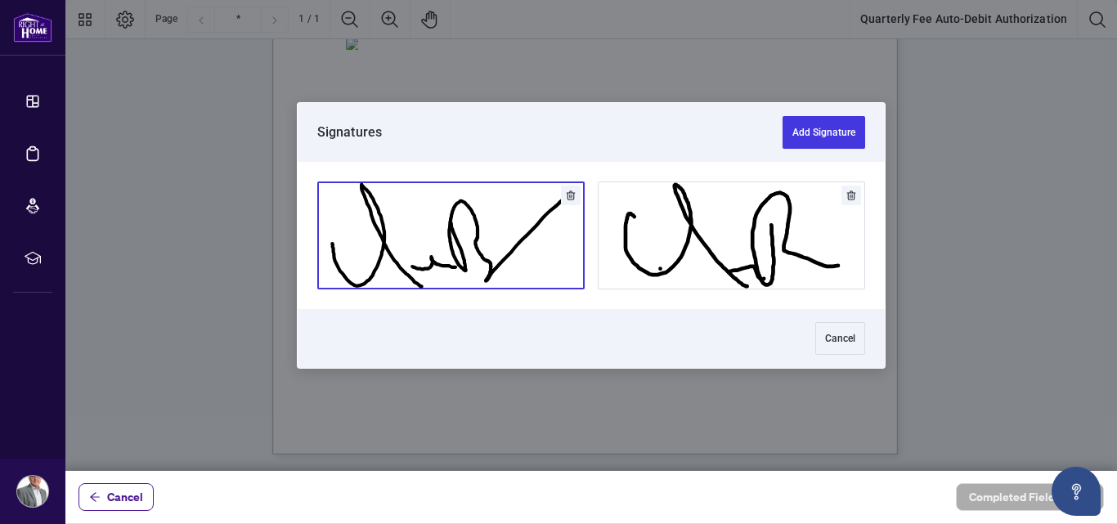
click at [545, 247] on button "Add Signature" at bounding box center [451, 235] width 266 height 106
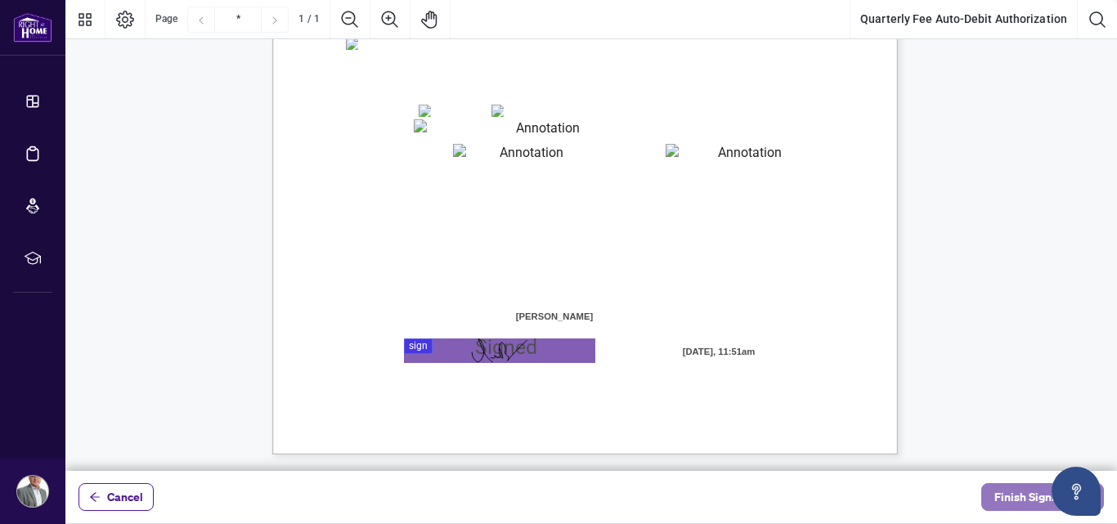
click at [1022, 500] on span "Finish Signing" at bounding box center [1031, 497] width 74 height 26
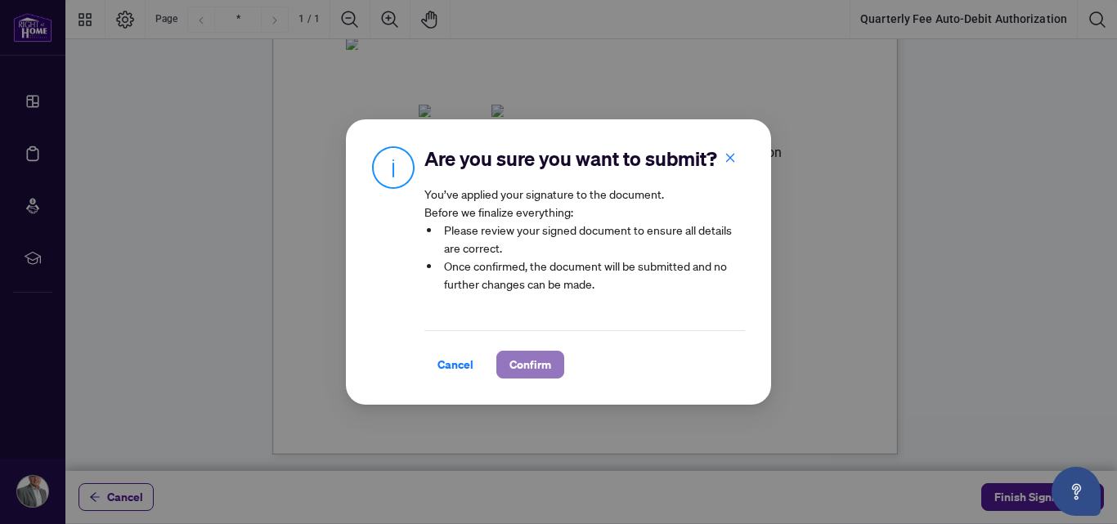
click at [538, 373] on span "Confirm" at bounding box center [530, 365] width 42 height 26
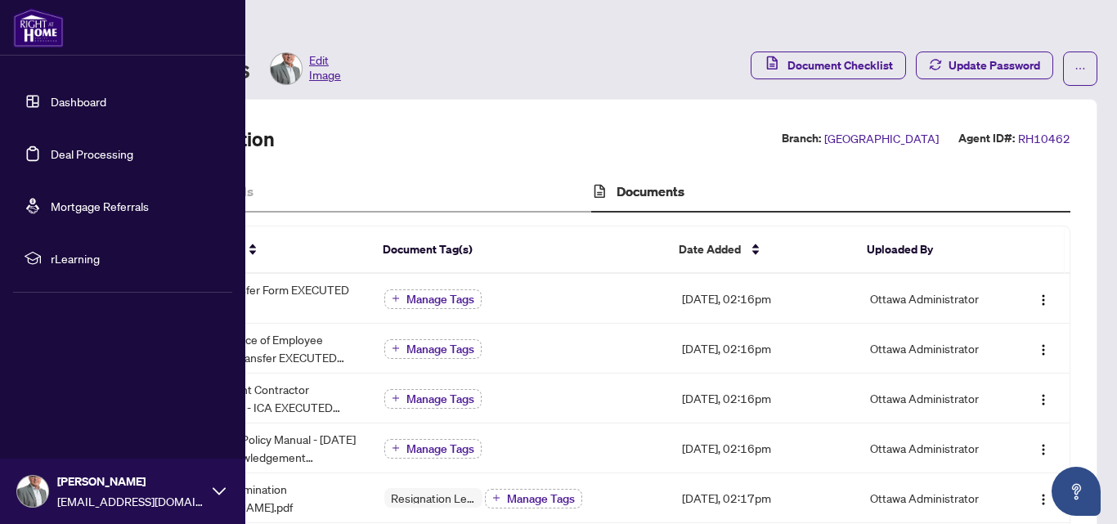
click at [84, 96] on link "Dashboard" at bounding box center [79, 101] width 56 height 15
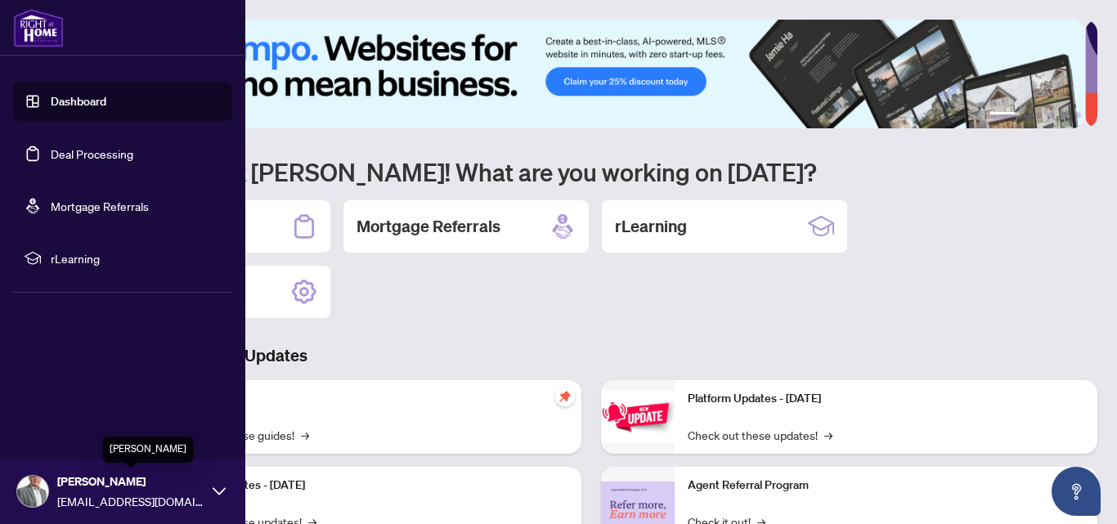
click at [190, 488] on span "[PERSON_NAME]" at bounding box center [130, 482] width 147 height 18
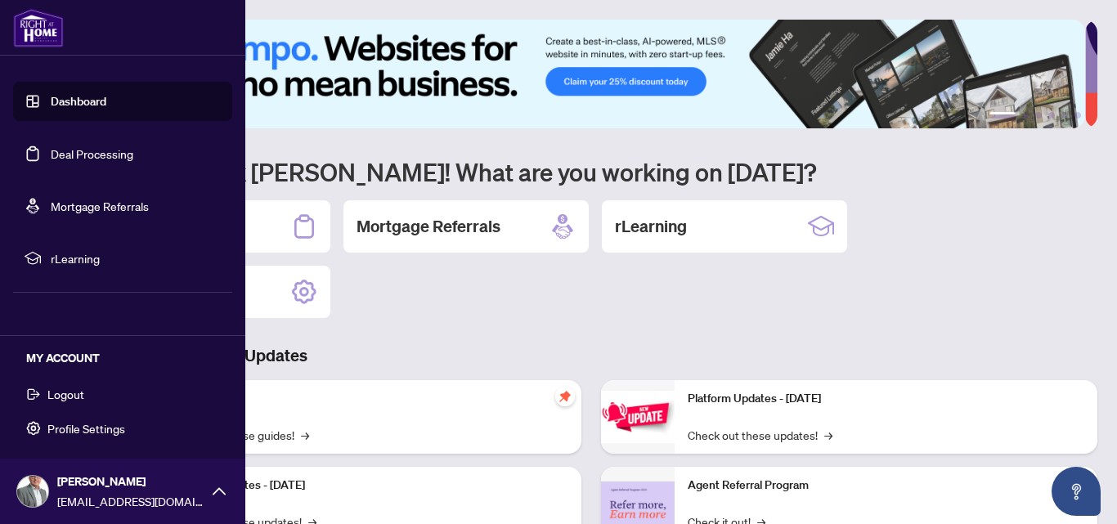
click at [66, 391] on span "Logout" at bounding box center [65, 394] width 37 height 26
